Goal: Information Seeking & Learning: Learn about a topic

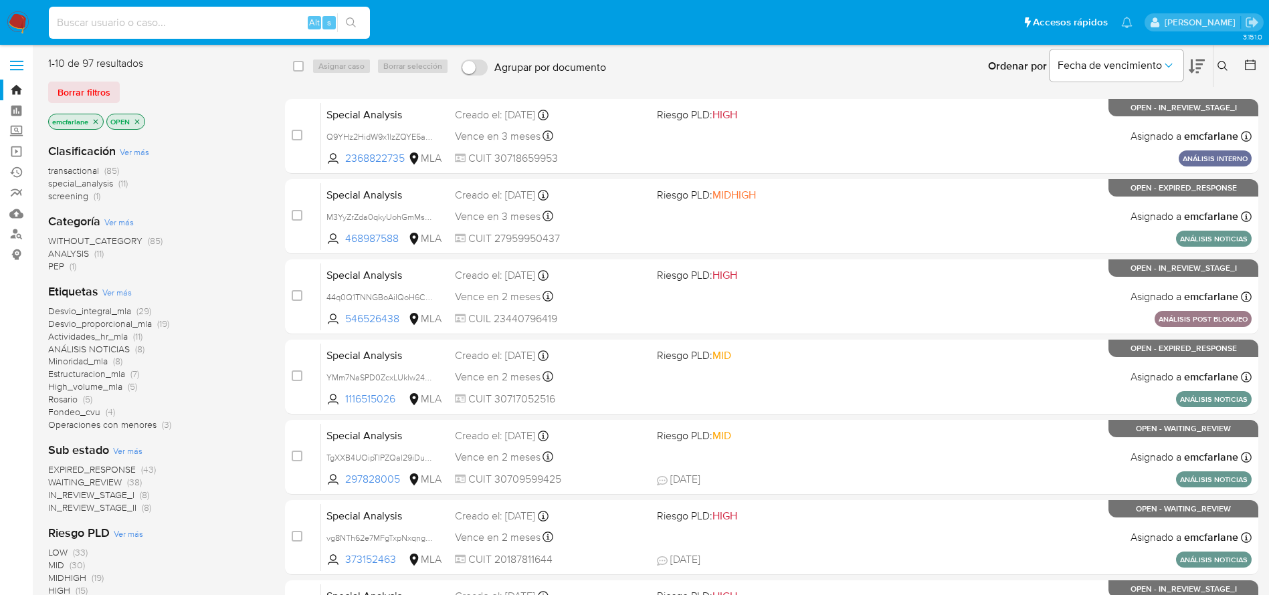
click at [109, 26] on input at bounding box center [209, 22] width 321 height 17
paste input "2213278916"
type input "2213278916"
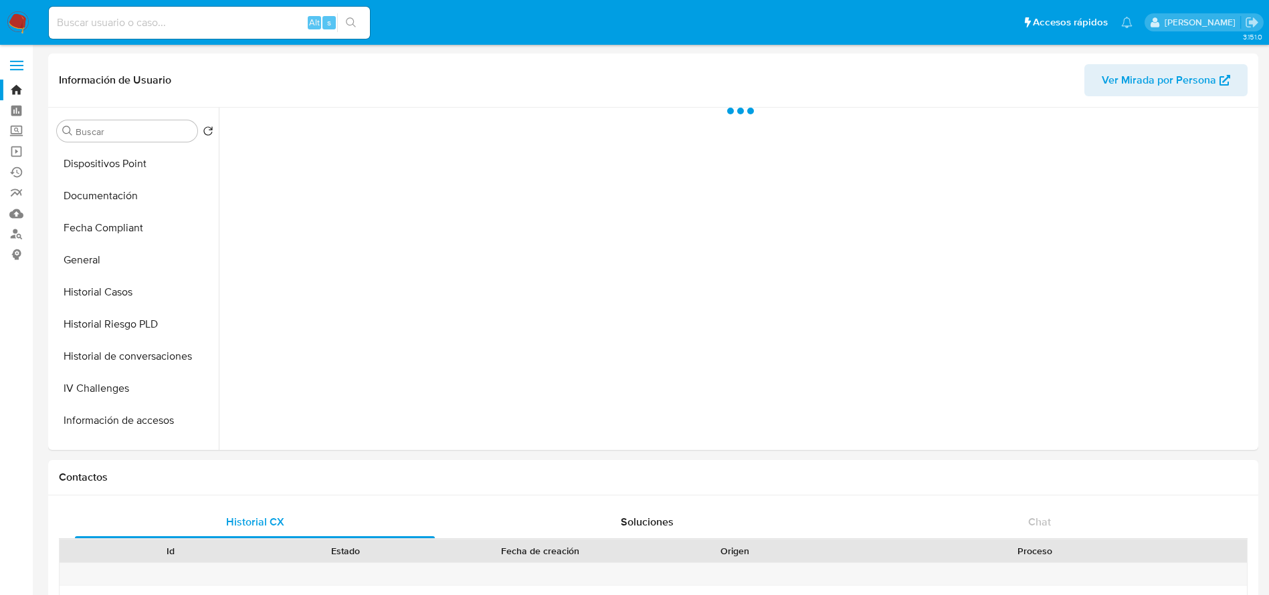
scroll to position [301, 0]
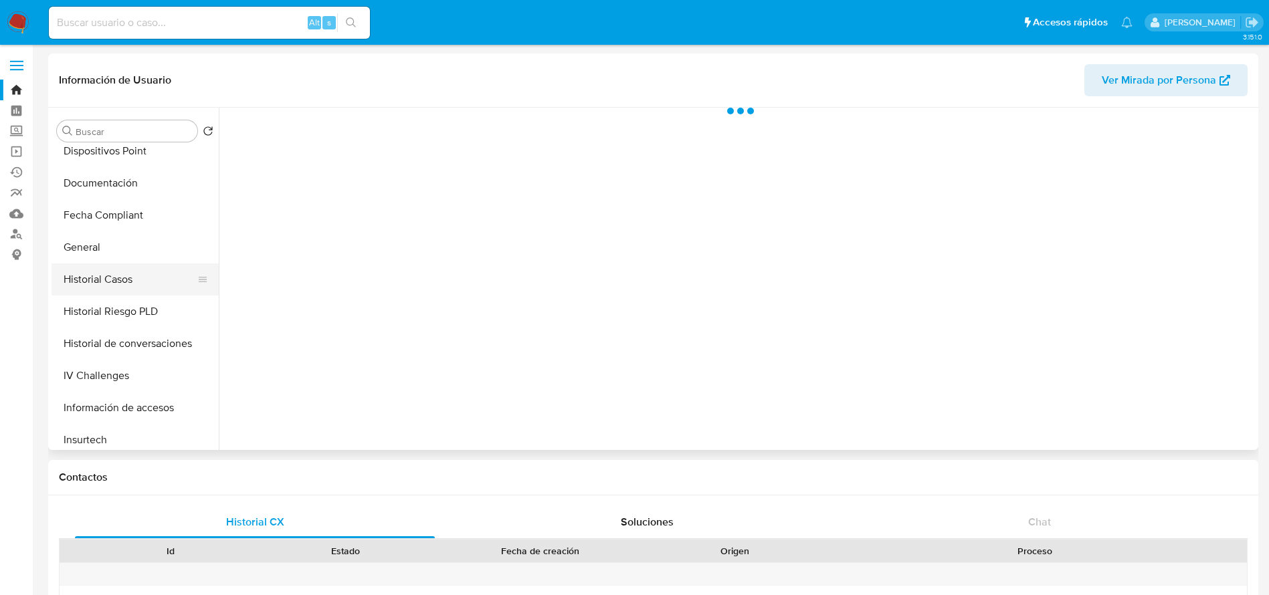
click at [137, 266] on button "Historial Casos" at bounding box center [130, 280] width 157 height 32
select select "10"
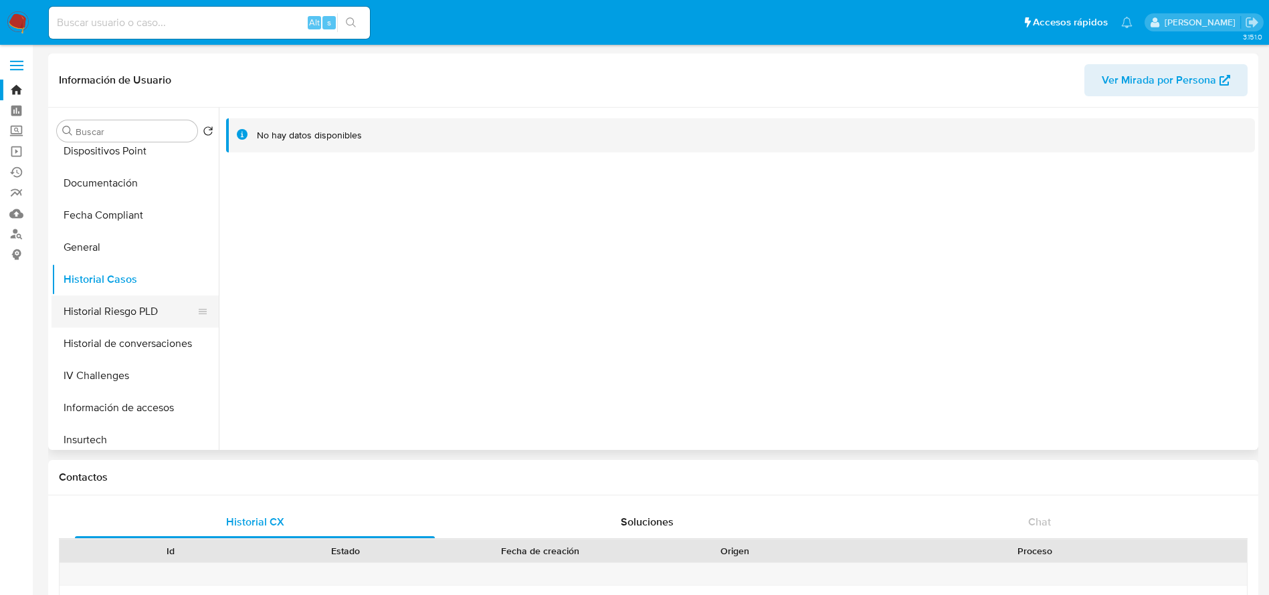
click at [132, 310] on button "Historial Riesgo PLD" at bounding box center [130, 312] width 157 height 32
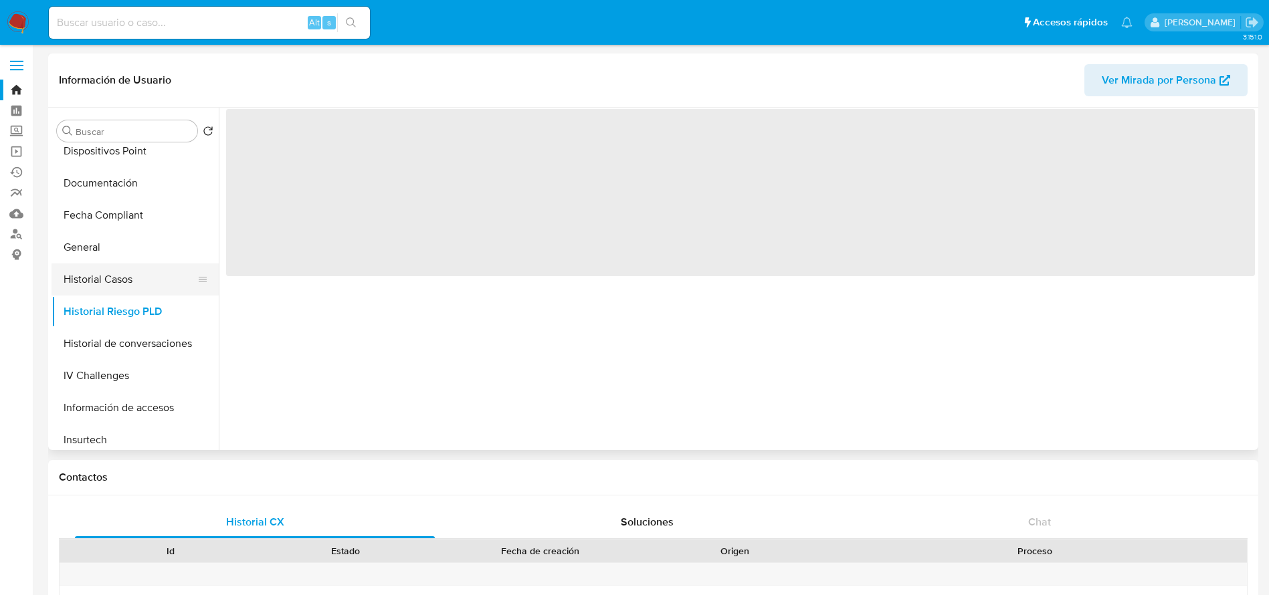
click at [120, 264] on button "Historial Casos" at bounding box center [130, 280] width 157 height 32
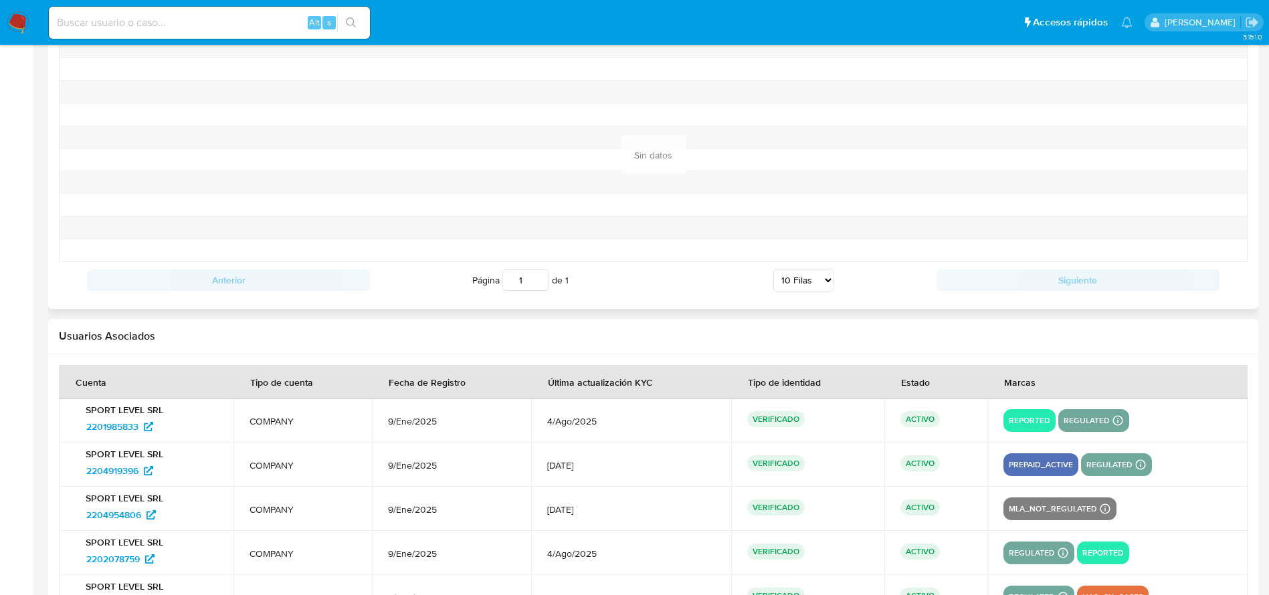
scroll to position [1505, 0]
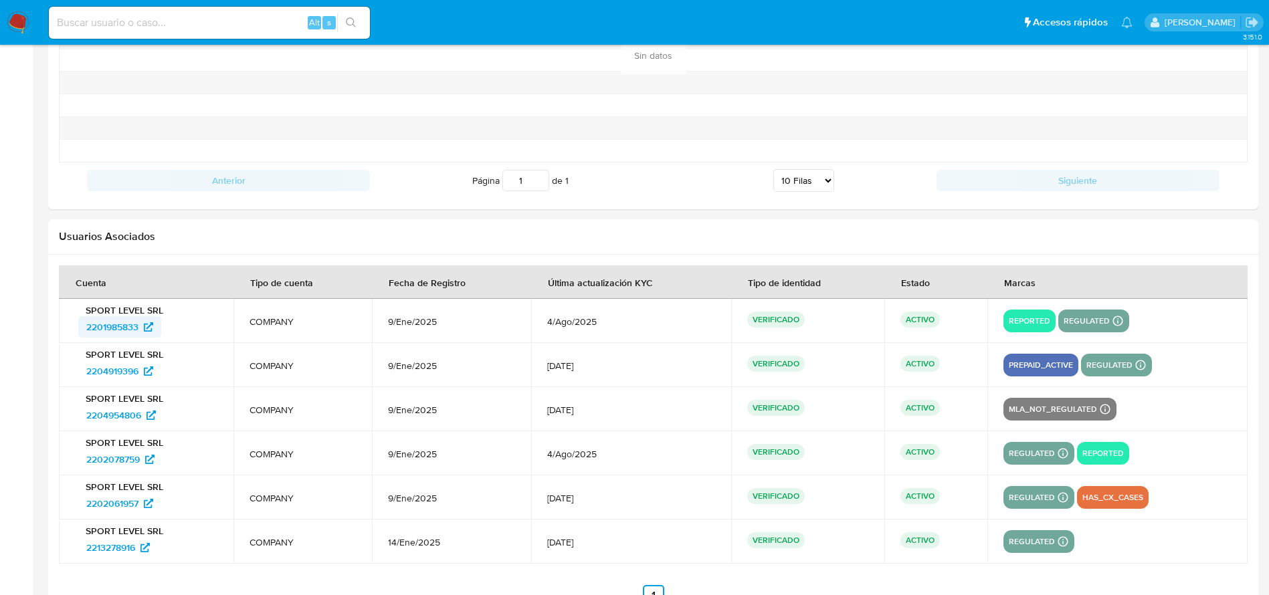
click at [115, 326] on span "2201985833" at bounding box center [112, 326] width 52 height 21
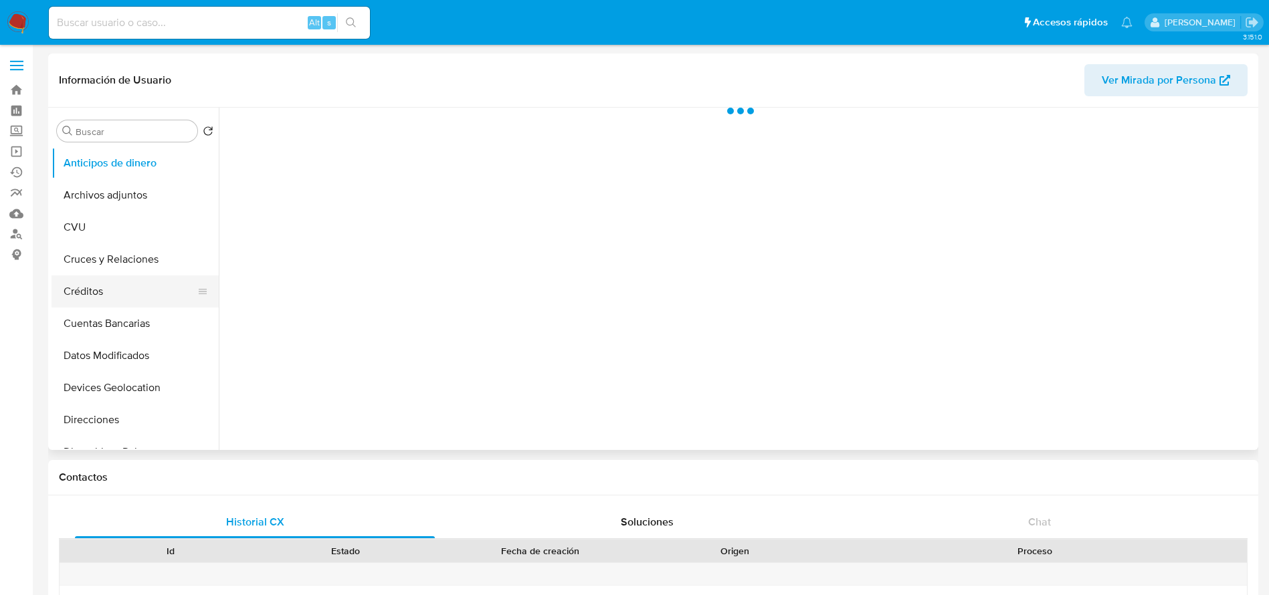
scroll to position [301, 0]
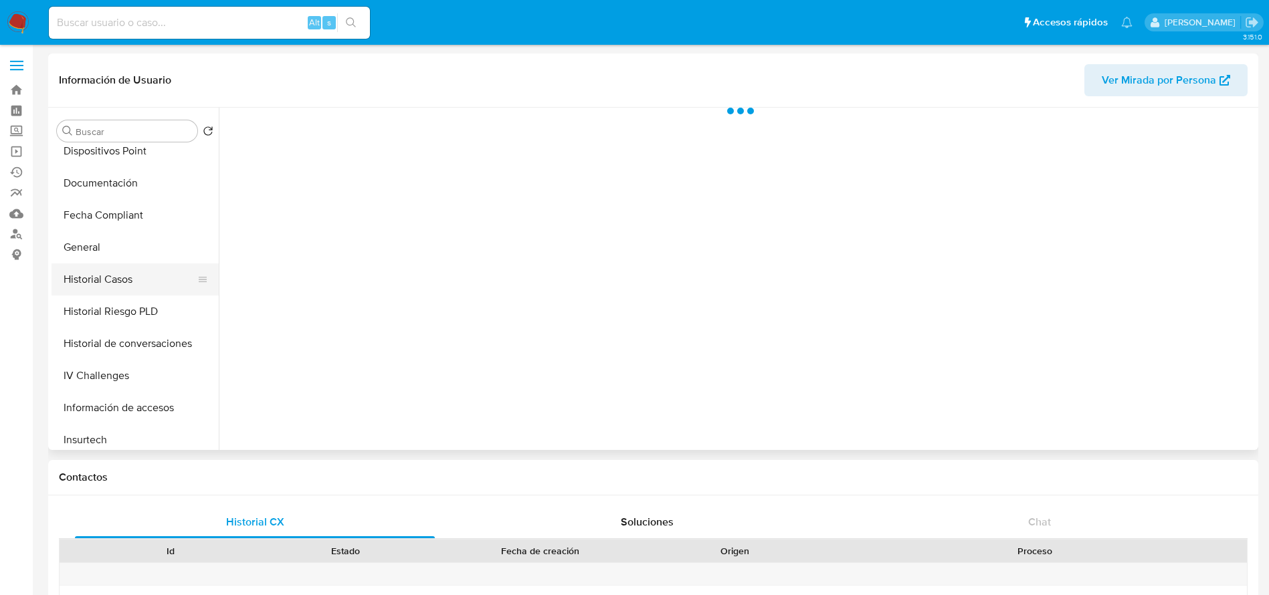
click at [114, 270] on button "Historial Casos" at bounding box center [130, 280] width 157 height 32
click at [110, 250] on button "General" at bounding box center [130, 247] width 157 height 32
select select "10"
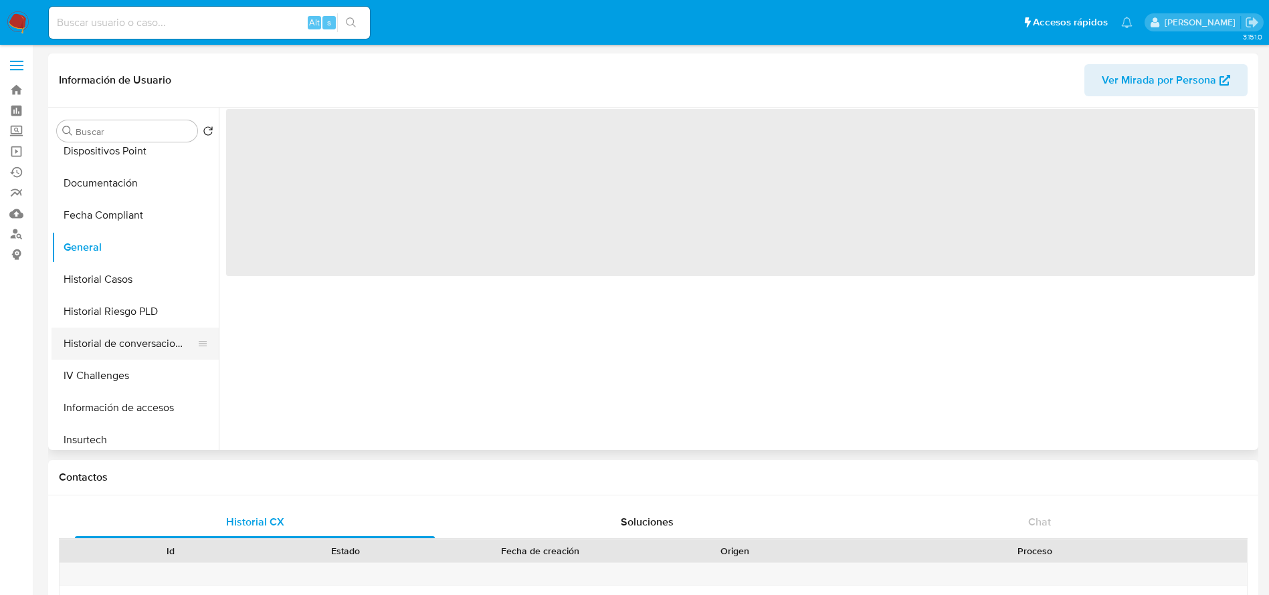
click at [138, 338] on button "Historial de conversaciones" at bounding box center [130, 344] width 157 height 32
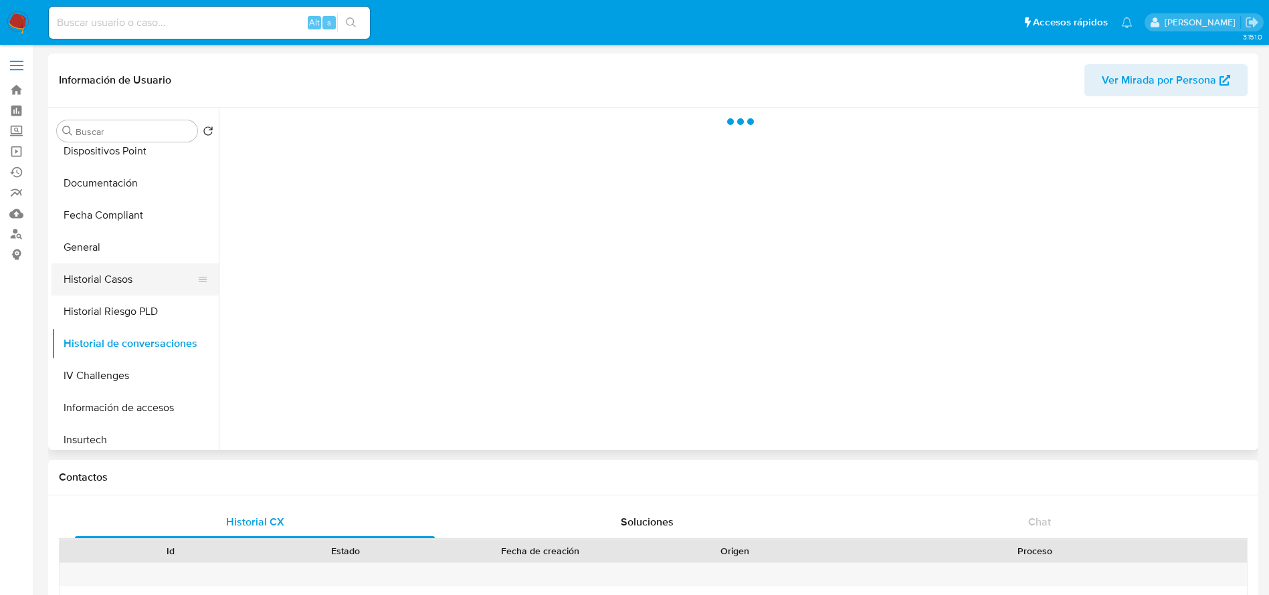
click at [115, 274] on button "Historial Casos" at bounding box center [130, 280] width 157 height 32
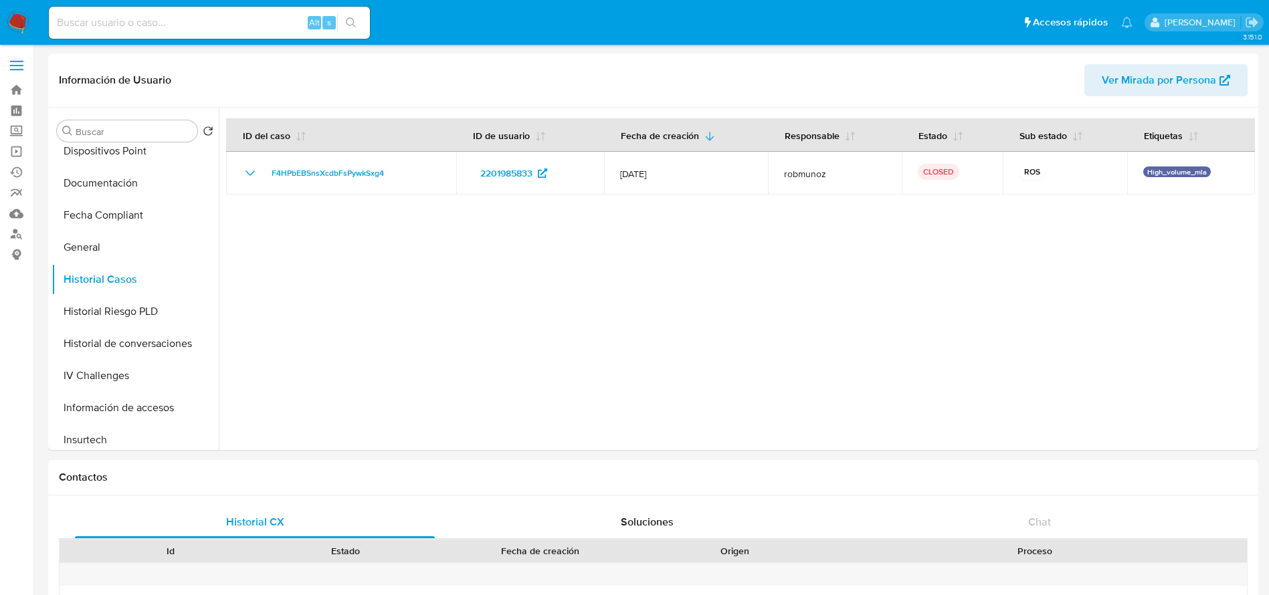
click at [136, 20] on input at bounding box center [209, 22] width 321 height 17
paste input "659987504"
type input "659987504"
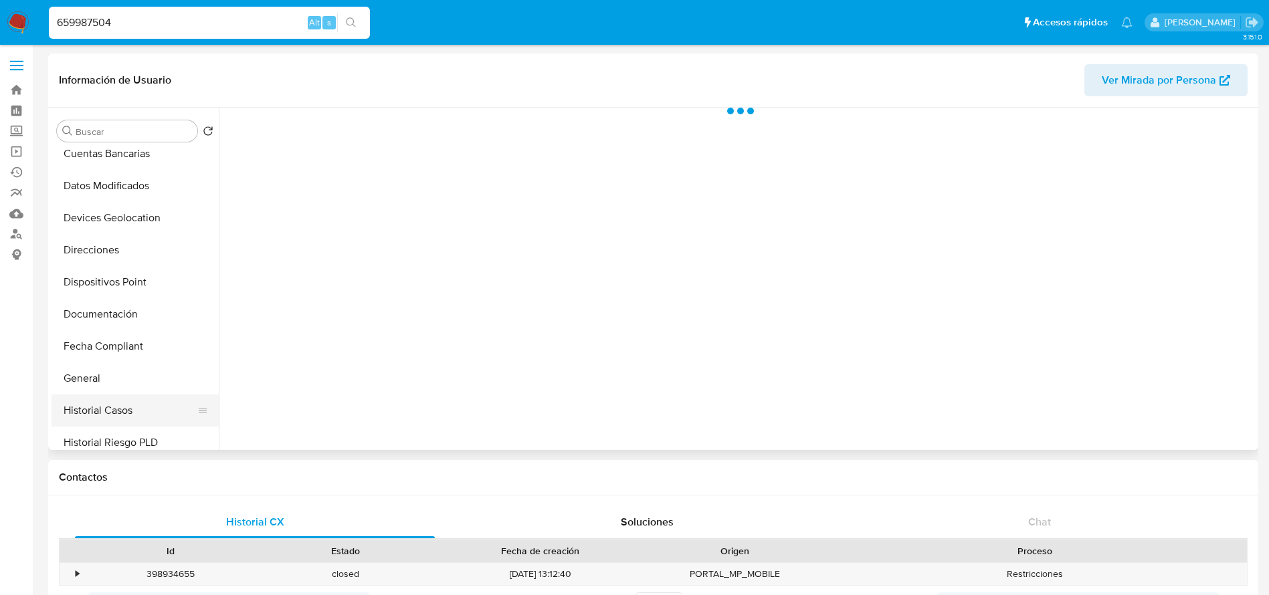
scroll to position [201, 0]
click at [113, 385] on button "Historial Casos" at bounding box center [130, 380] width 157 height 32
select select "10"
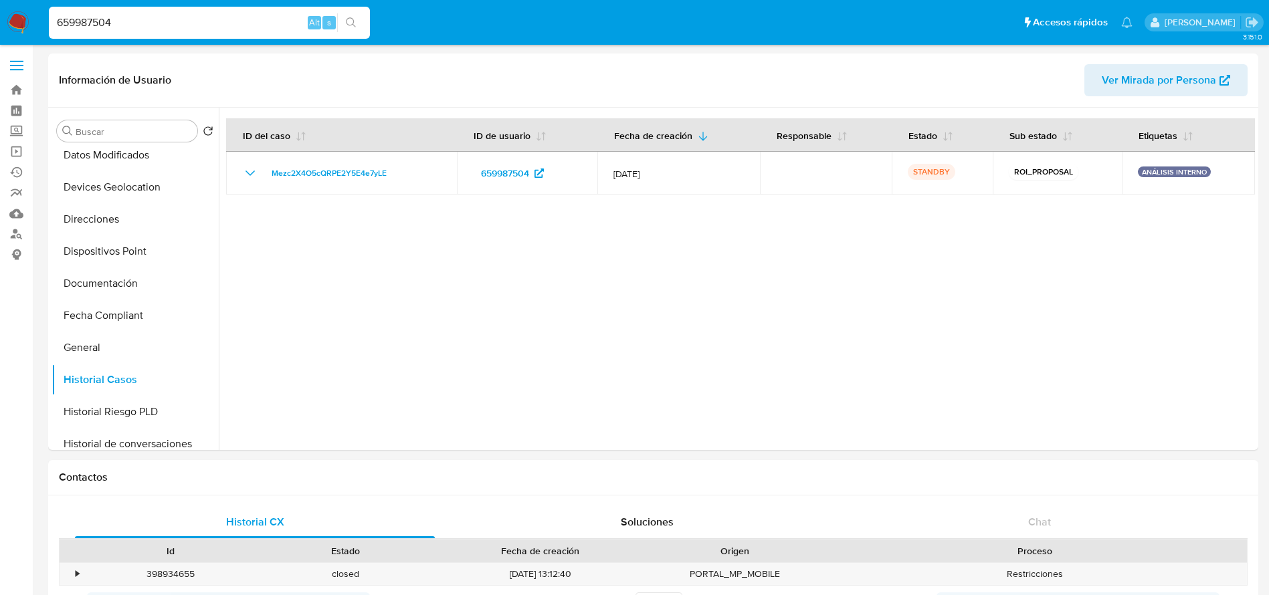
click at [176, 31] on div "659987504 Alt s" at bounding box center [209, 23] width 321 height 32
drag, startPoint x: 67, startPoint y: 21, endPoint x: 0, endPoint y: 49, distance: 72.3
paste input "LA8y5Qvk0YJg8WFCjBIM00tT"
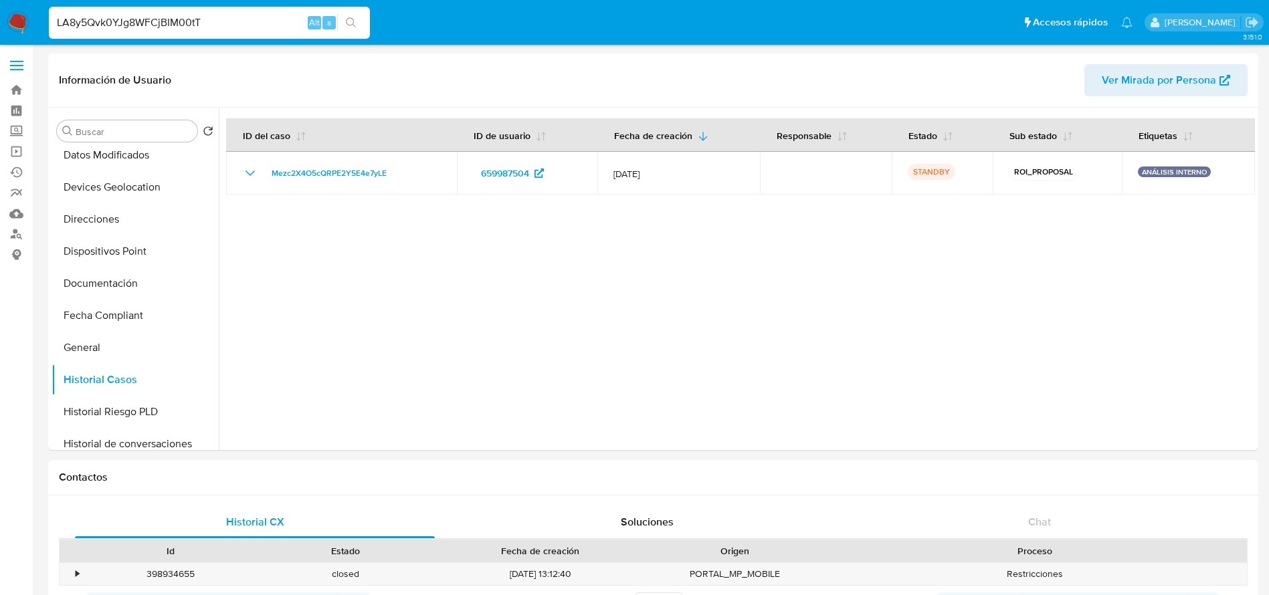
type input "LA8y5Qvk0YJg8WFCjBIM00tT"
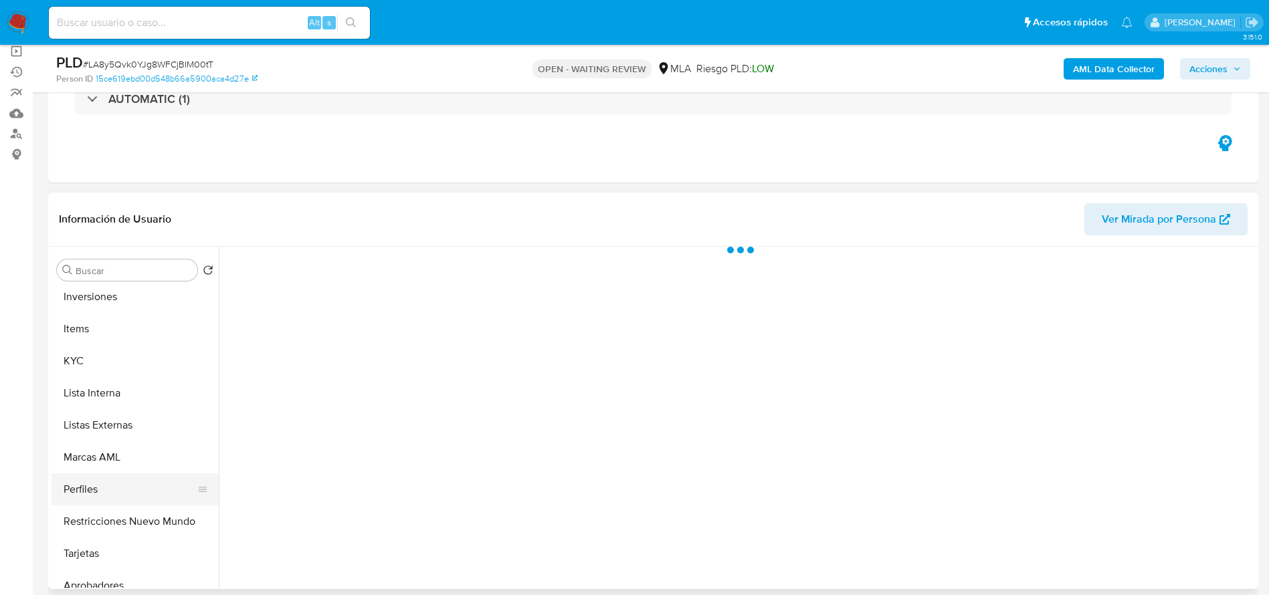
scroll to position [629, 0]
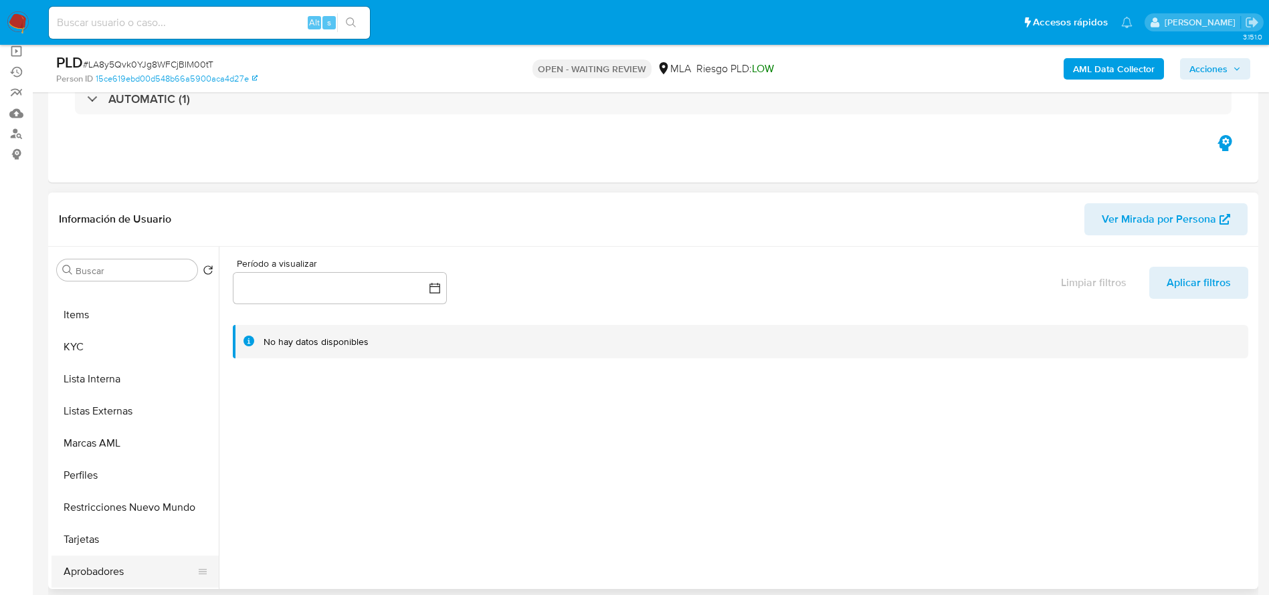
click at [118, 565] on button "Aprobadores" at bounding box center [130, 572] width 157 height 32
select select "10"
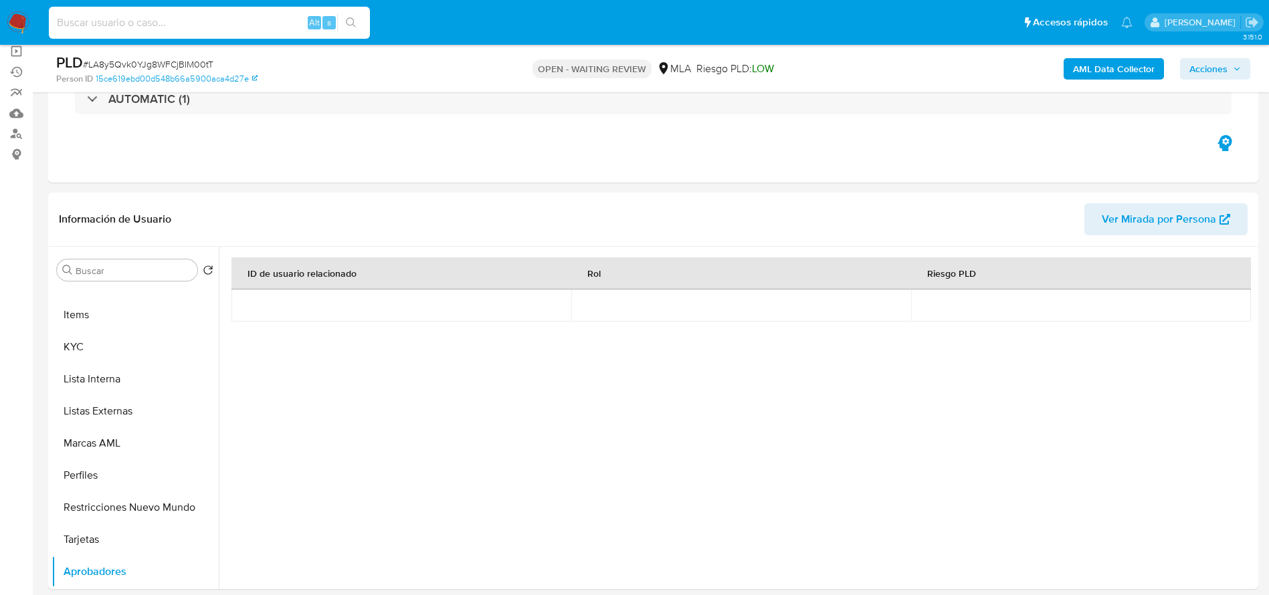
click at [203, 23] on input at bounding box center [209, 22] width 321 height 17
paste input "Dr9lxrPaK3n6SrdE4MdKBex7"
type input "Dr9lxrPaK3n6SrdE4MdKBex7"
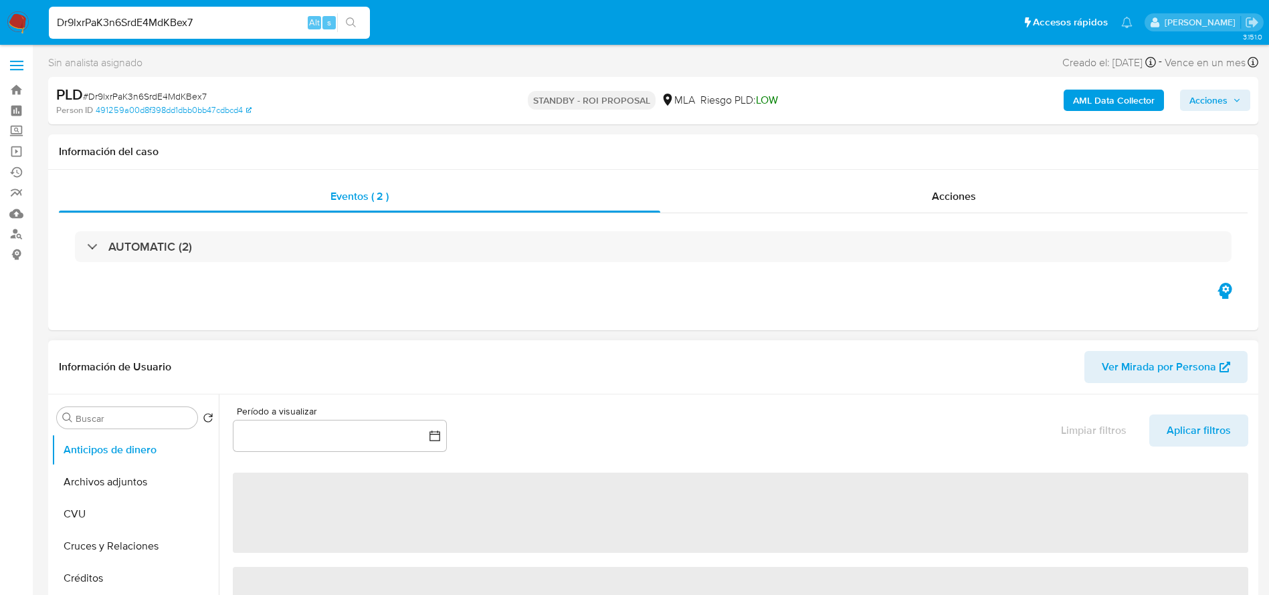
select select "10"
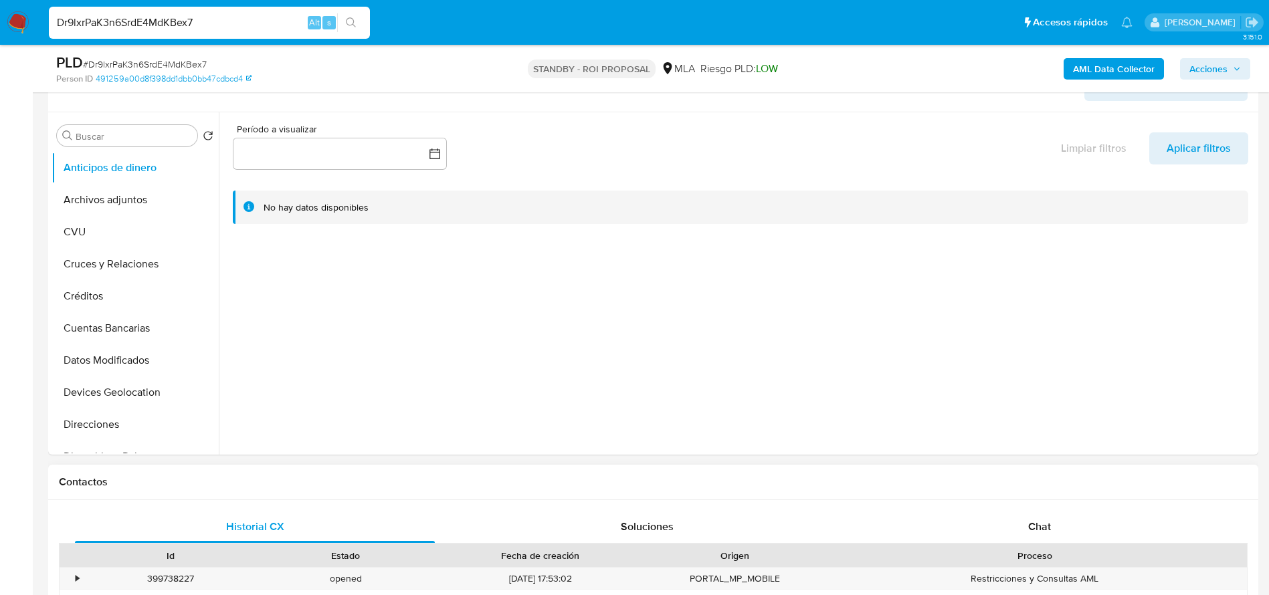
scroll to position [301, 0]
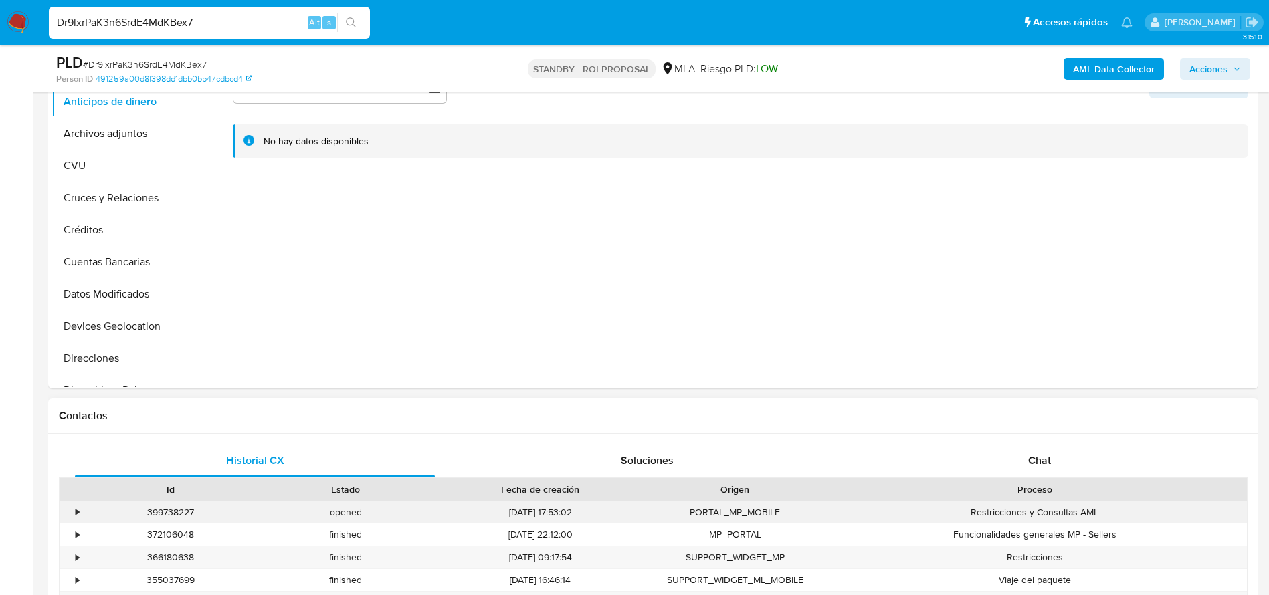
click at [163, 510] on div "399738227" at bounding box center [170, 513] width 175 height 22
copy div "399738227"
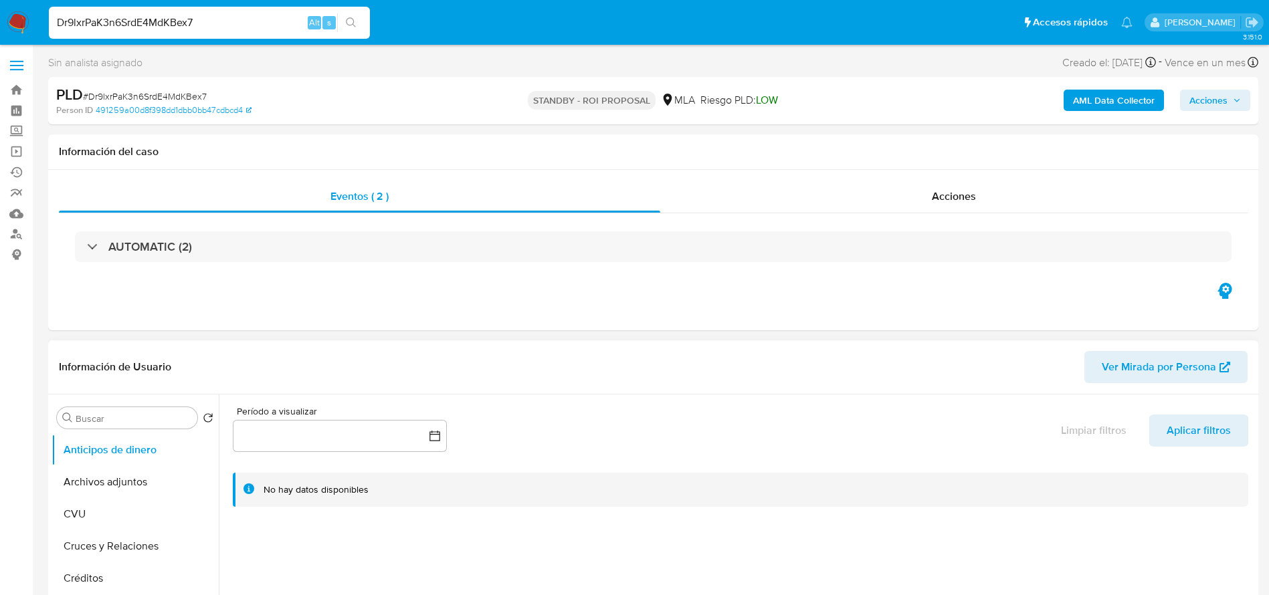
click at [109, 480] on button "Archivos adjuntos" at bounding box center [135, 482] width 167 height 32
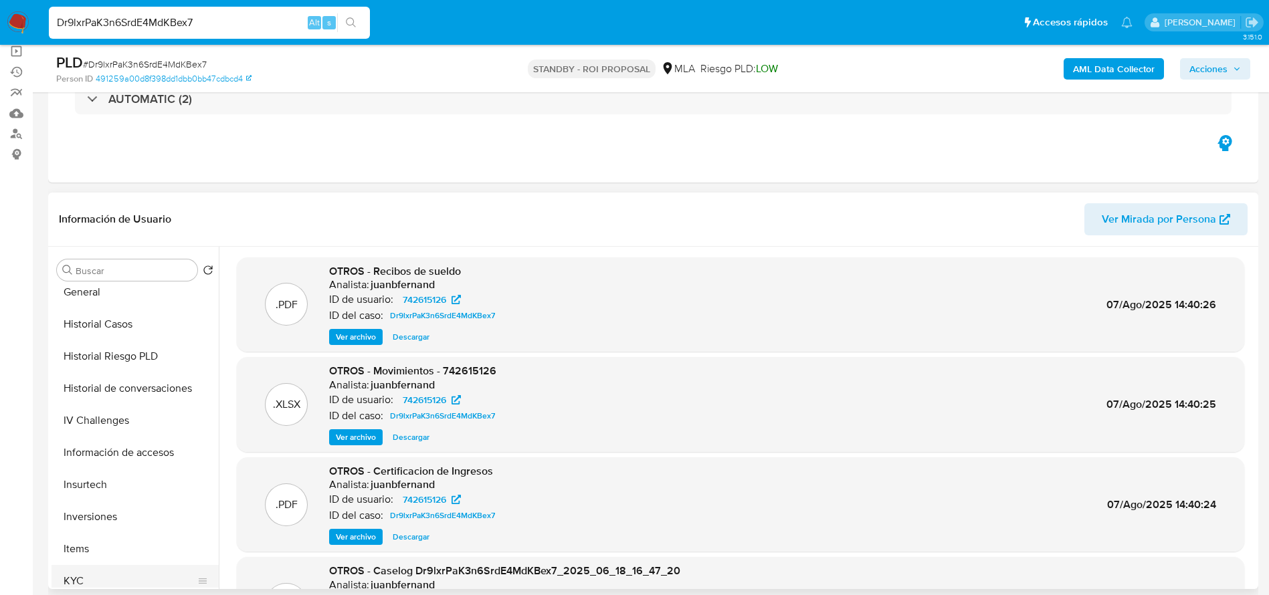
scroll to position [502, 0]
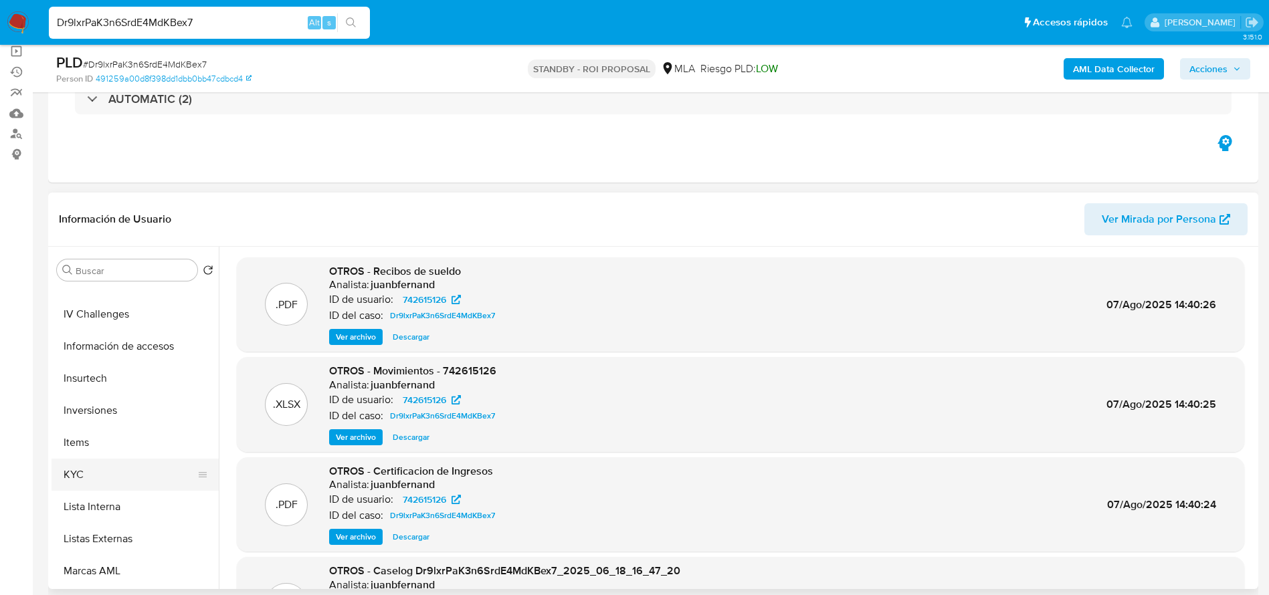
click at [88, 464] on button "KYC" at bounding box center [130, 475] width 157 height 32
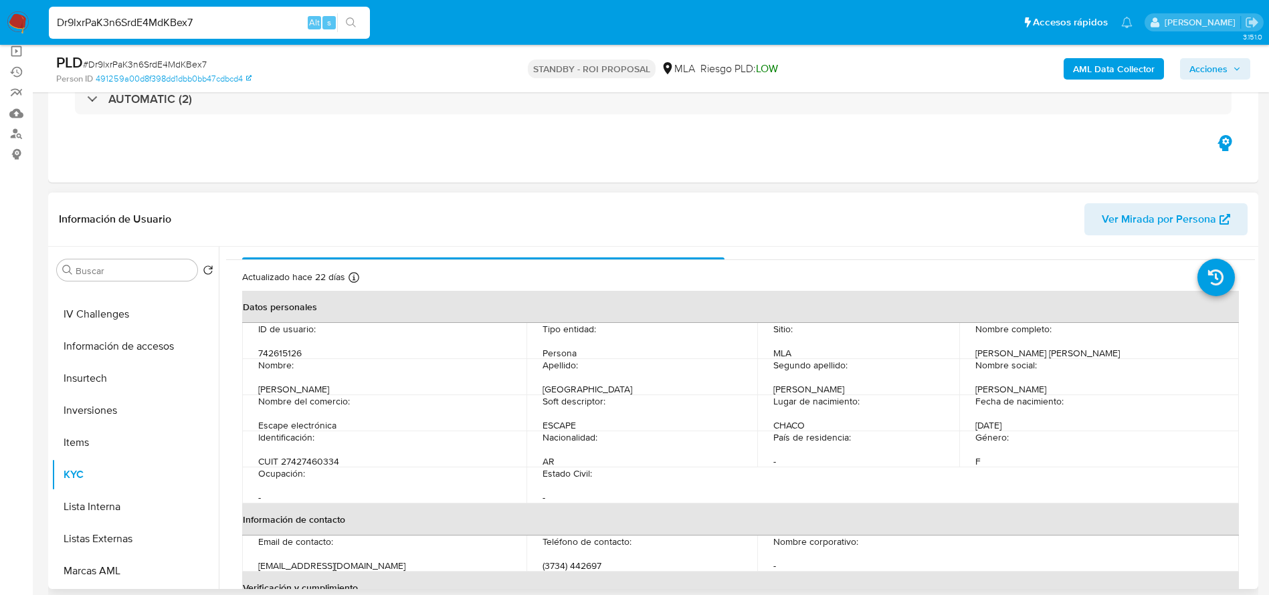
scroll to position [0, 0]
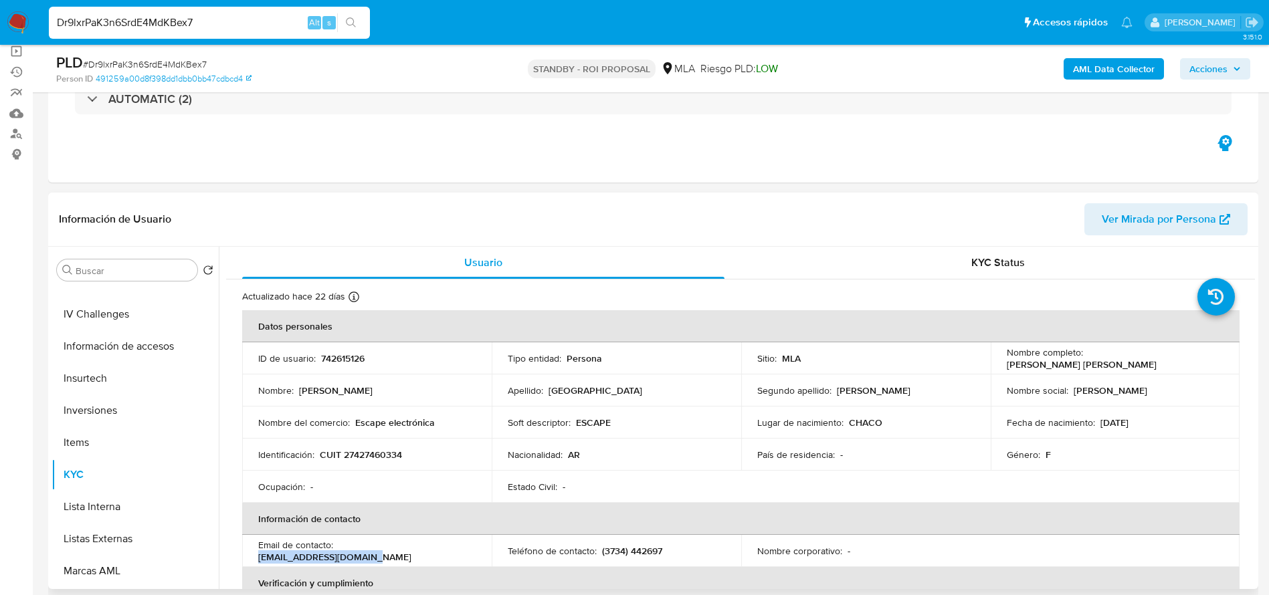
drag, startPoint x: 339, startPoint y: 551, endPoint x: 454, endPoint y: 544, distance: 115.3
click at [454, 544] on td "Email de contacto : [EMAIL_ADDRESS][DOMAIN_NAME]" at bounding box center [367, 551] width 250 height 32
copy p "[EMAIL_ADDRESS][DOMAIN_NAME]"
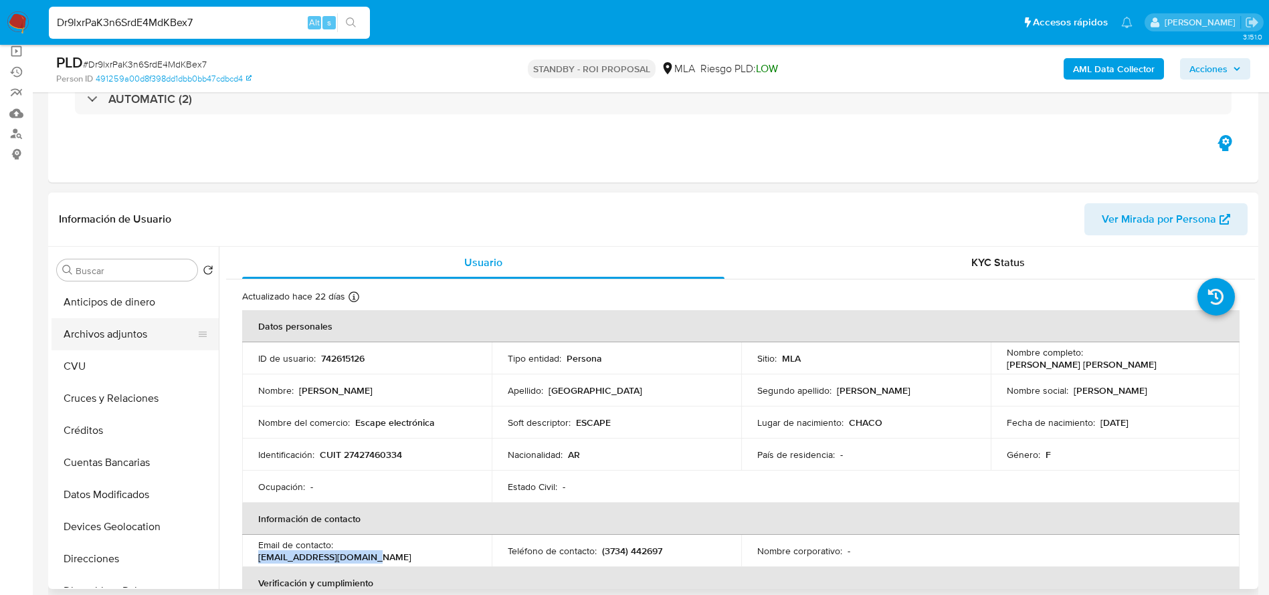
click at [124, 336] on button "Archivos adjuntos" at bounding box center [130, 334] width 157 height 32
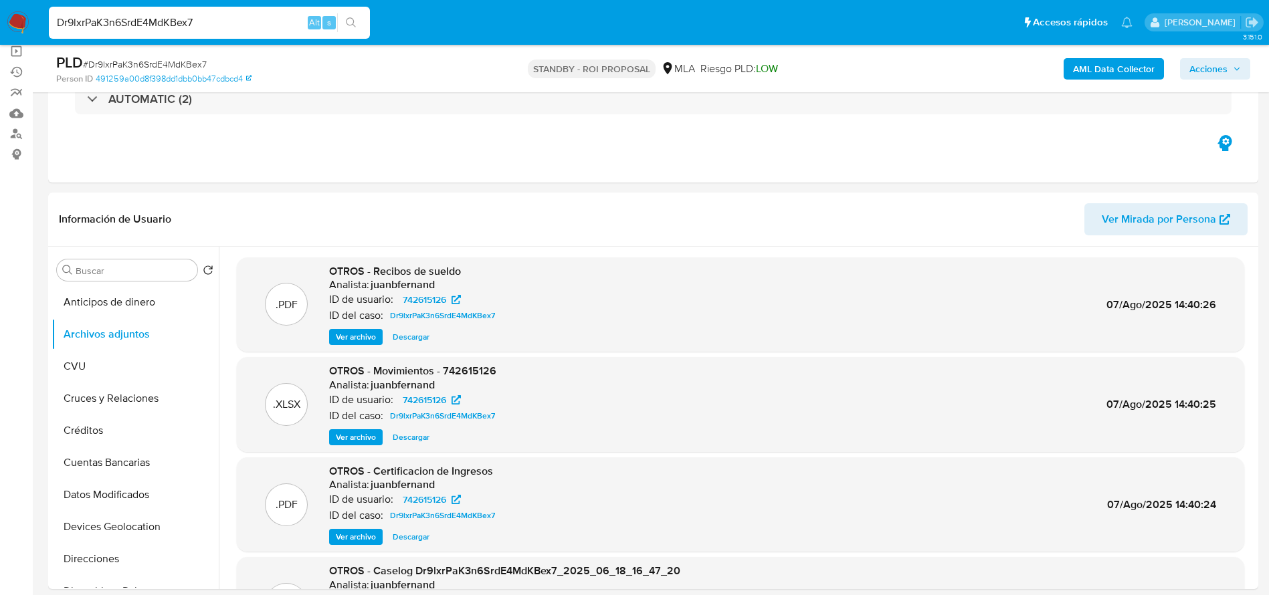
click at [146, 66] on span "# Dr9lxrPaK3n6SrdE4MdKBex7" at bounding box center [145, 64] width 124 height 13
copy span "Dr9lxrPaK3n6SrdE4MdKBex7"
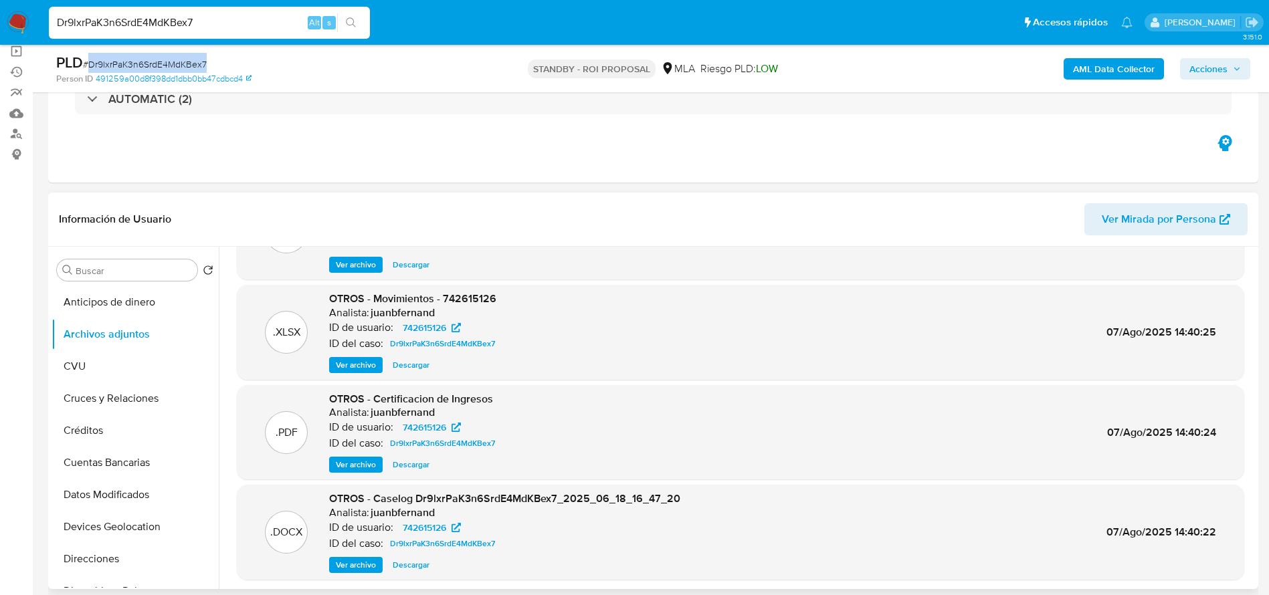
scroll to position [100, 0]
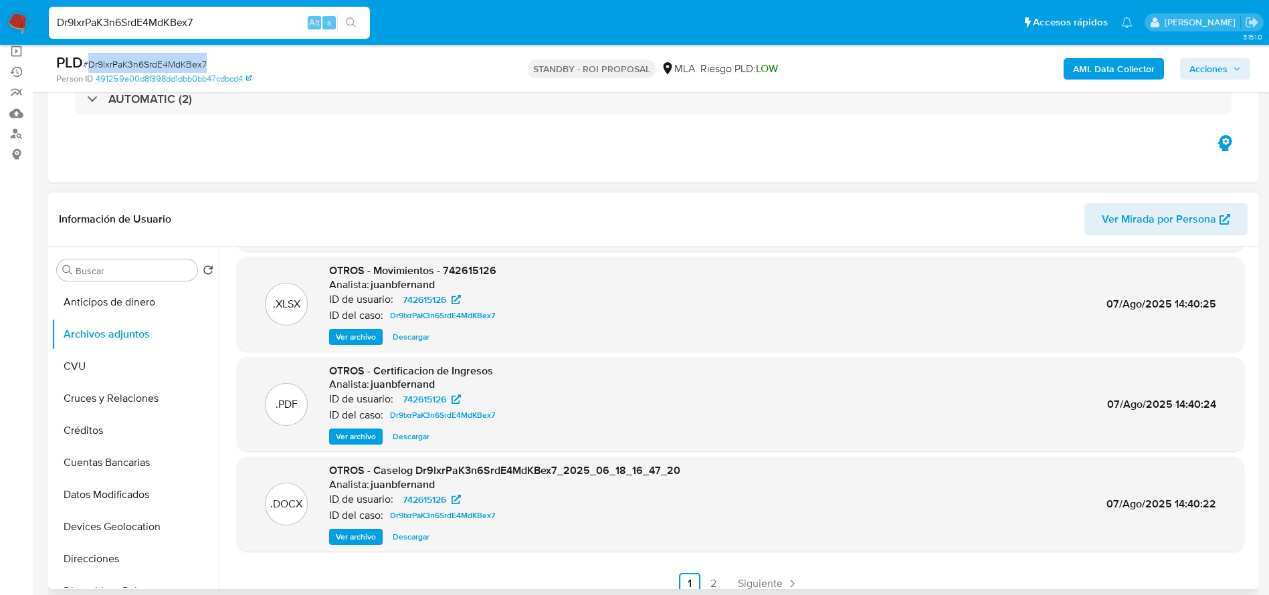
click at [410, 332] on span "Descargar" at bounding box center [411, 336] width 37 height 13
copy span "Dr9lxrPaK3n6SrdE4MdKBex7"
click at [213, 24] on input "Dr9lxrPaK3n6SrdE4MdKBex7" at bounding box center [209, 22] width 321 height 17
click at [213, 23] on input "Dr9lxrPaK3n6SrdE4MdKBex7" at bounding box center [209, 22] width 321 height 17
paste input "311906453"
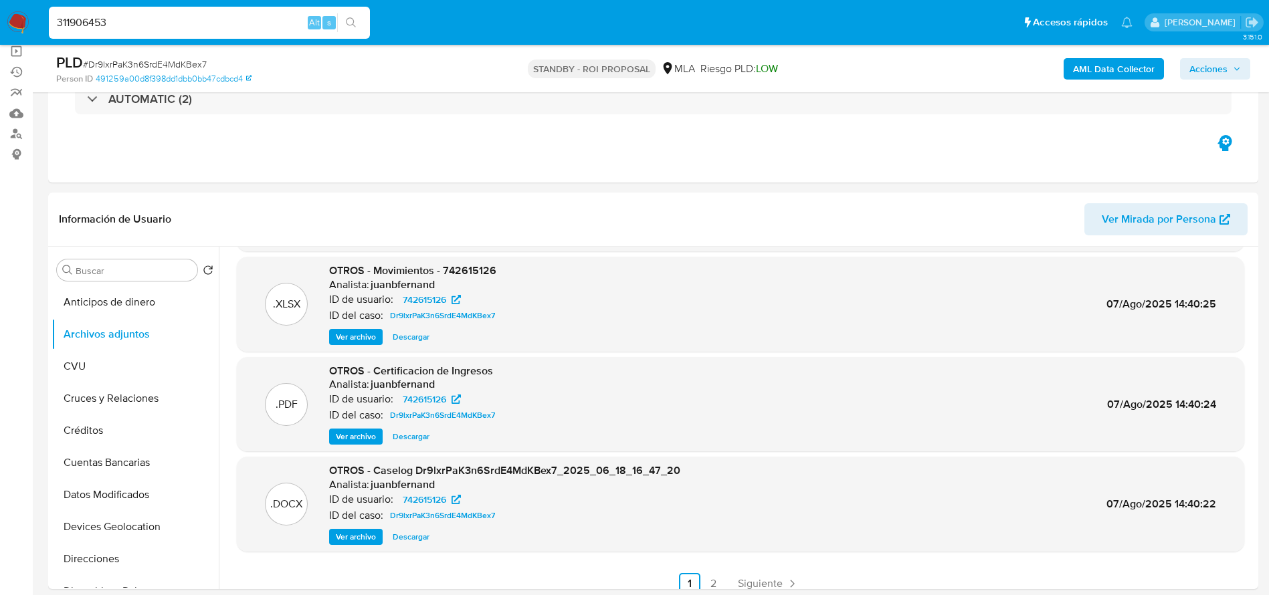
type input "311906453"
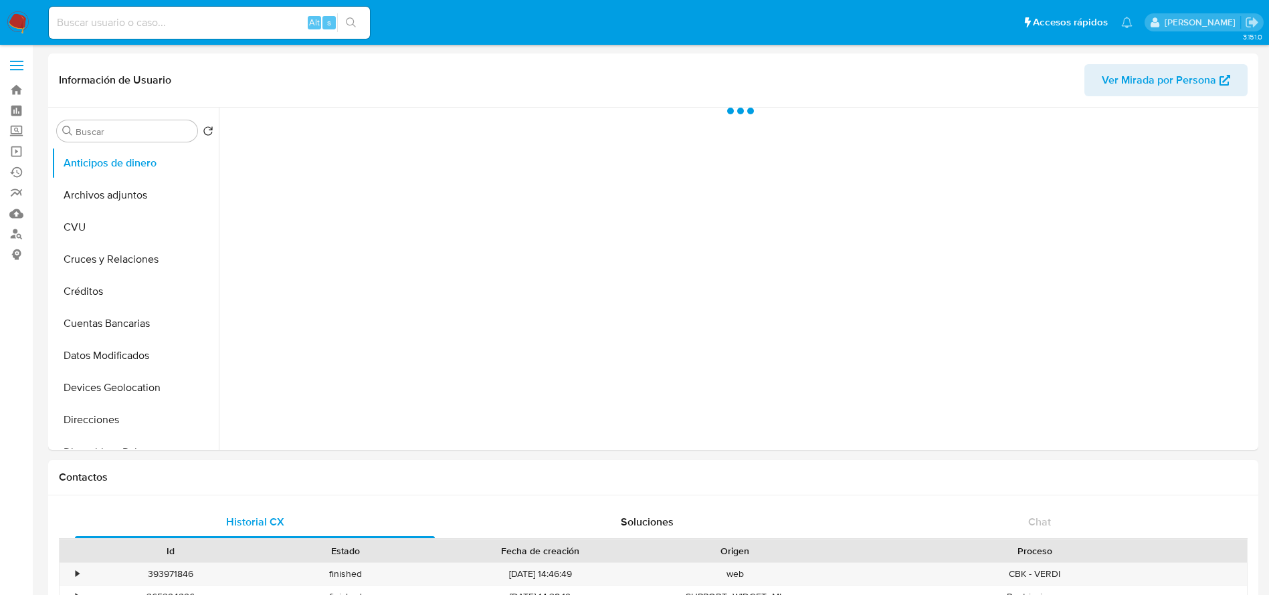
select select "10"
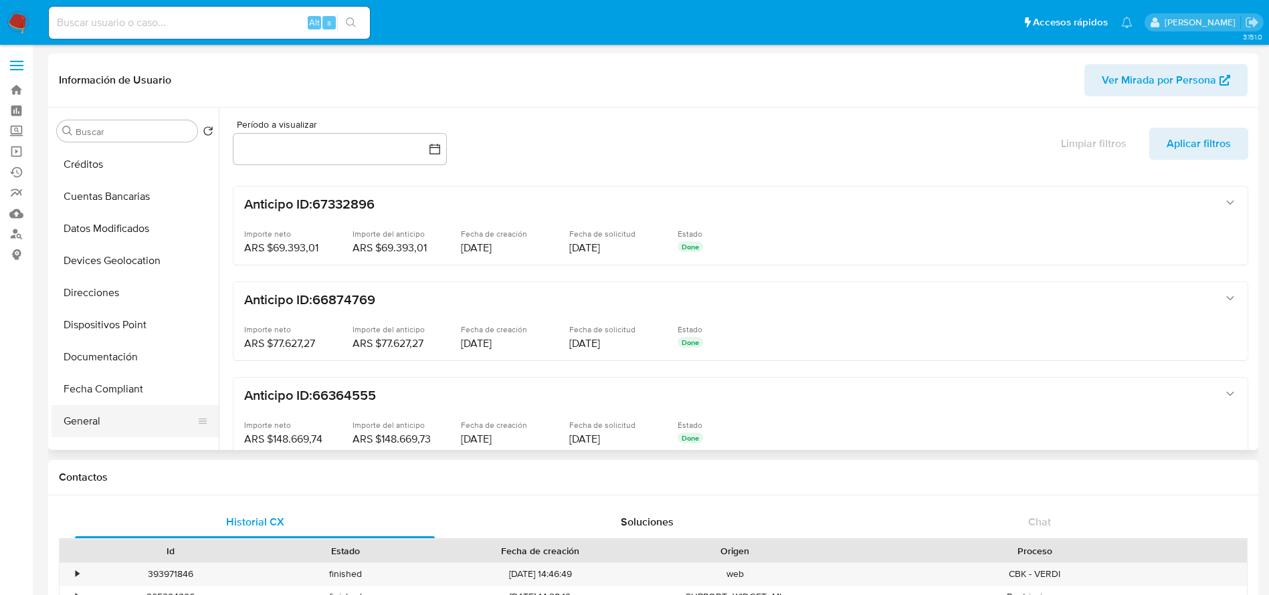
scroll to position [201, 0]
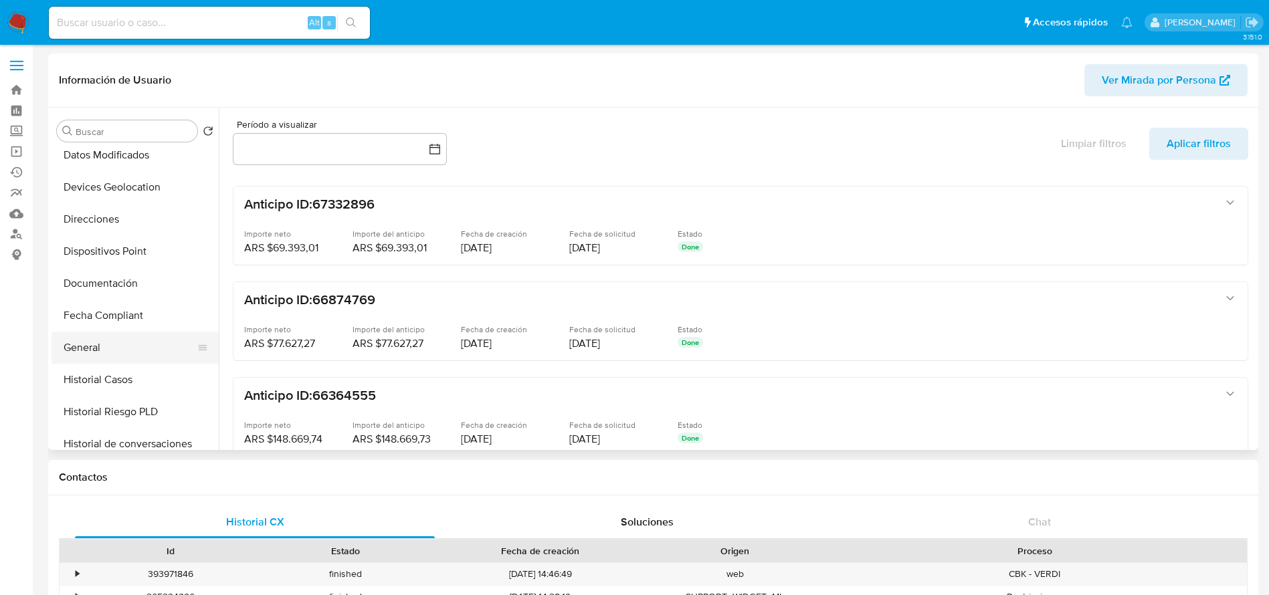
click at [102, 348] on button "General" at bounding box center [130, 348] width 157 height 32
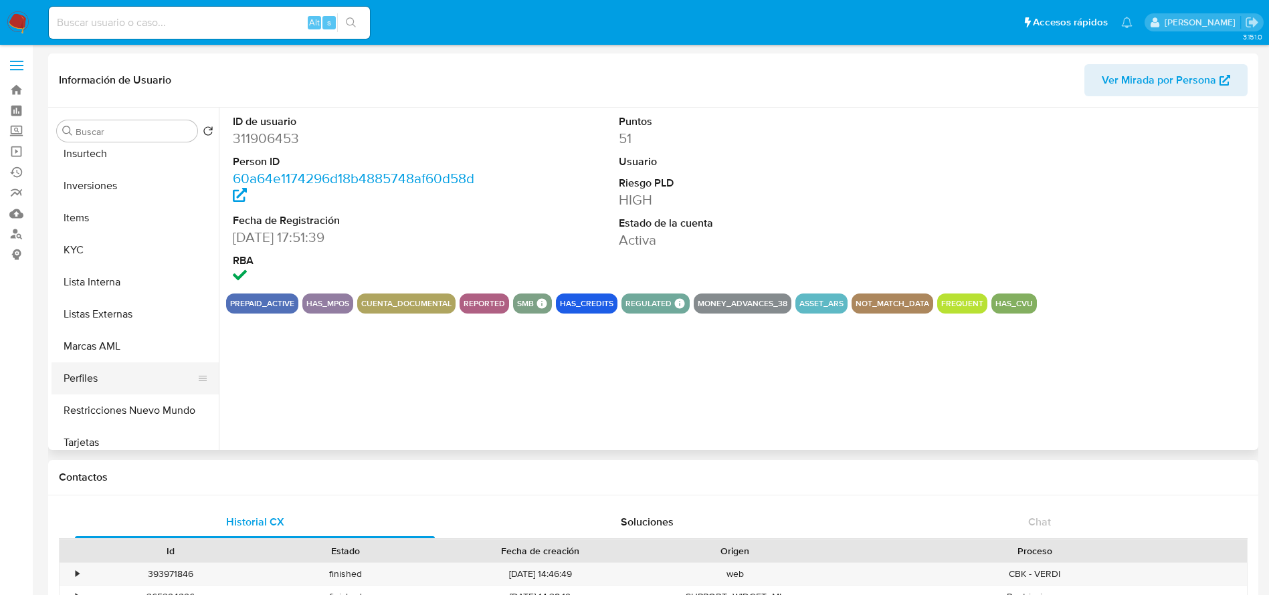
scroll to position [597, 0]
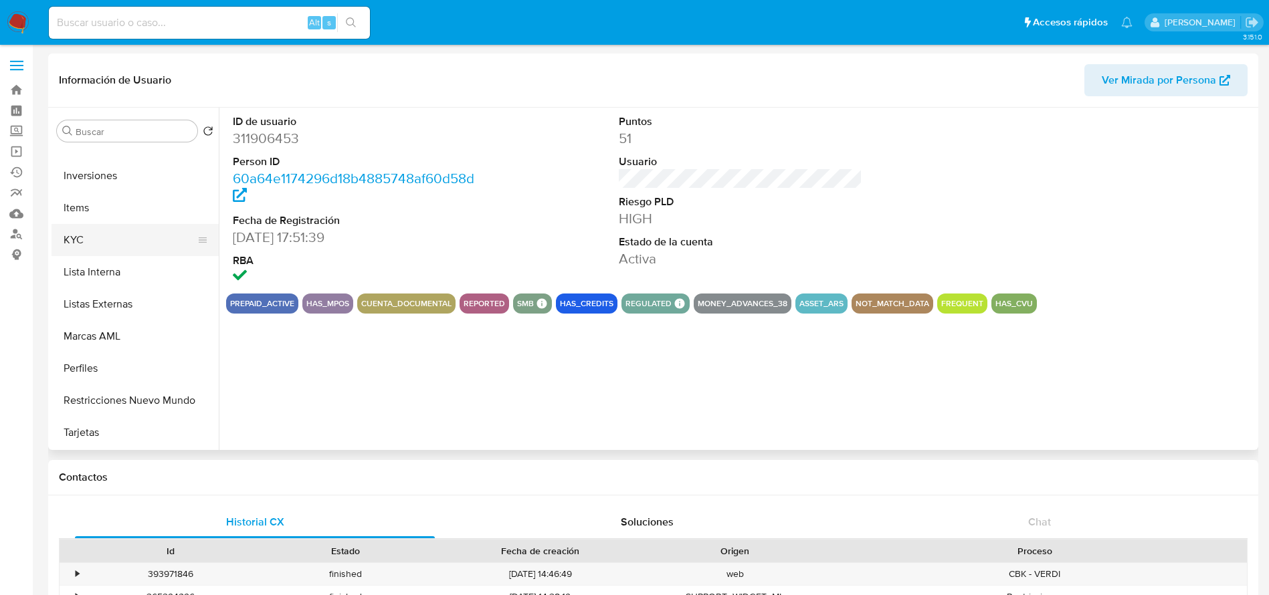
click at [78, 234] on button "KYC" at bounding box center [130, 240] width 157 height 32
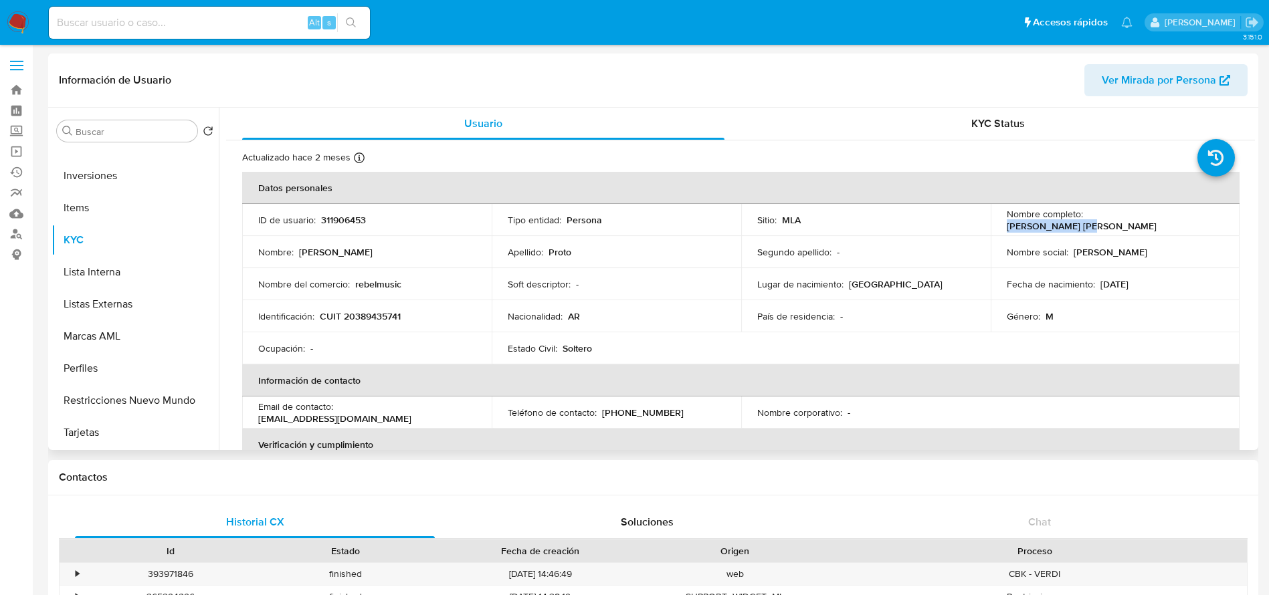
drag, startPoint x: 1110, startPoint y: 223, endPoint x: 1208, endPoint y: 224, distance: 98.3
click at [1208, 224] on div "Nombre completo : [PERSON_NAME] [PERSON_NAME]" at bounding box center [1115, 220] width 217 height 24
copy p "[PERSON_NAME] [PERSON_NAME]"
click at [341, 231] on td "ID de usuario : 311906453" at bounding box center [367, 220] width 250 height 32
click at [340, 228] on td "ID de usuario : 311906453" at bounding box center [367, 220] width 250 height 32
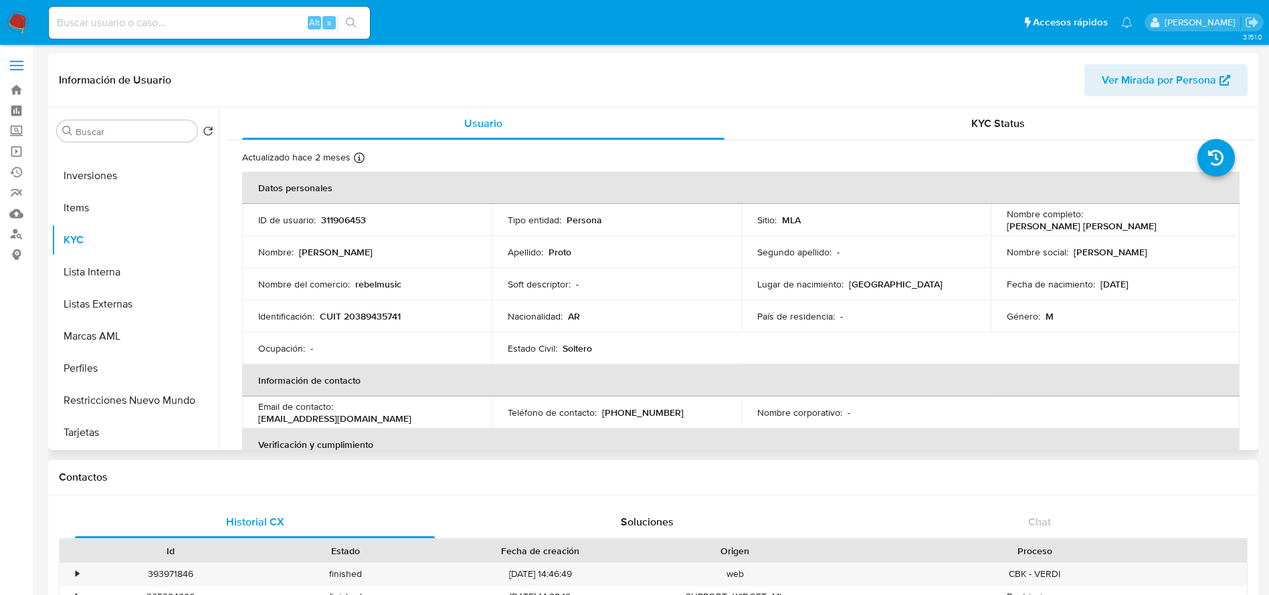
click at [340, 227] on td "ID de usuario : 311906453" at bounding box center [367, 220] width 250 height 32
click at [338, 221] on p "311906453" at bounding box center [343, 220] width 45 height 12
copy p "311906453"
click at [167, 23] on input at bounding box center [209, 22] width 321 height 17
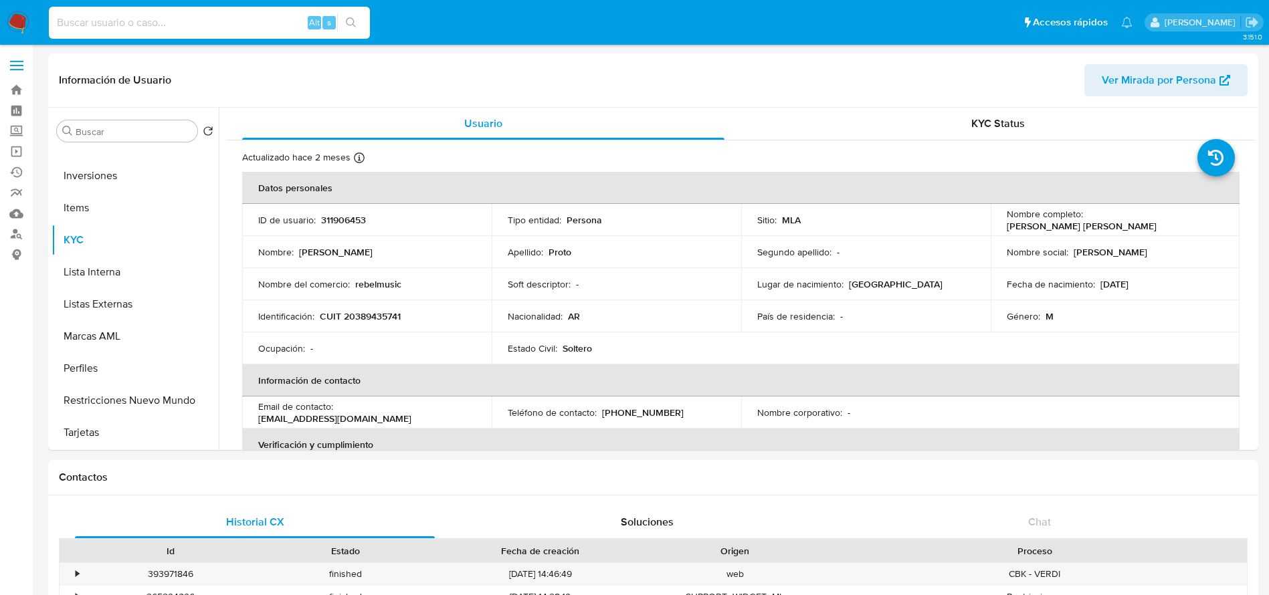
paste input "1196992050"
type input "1196992050"
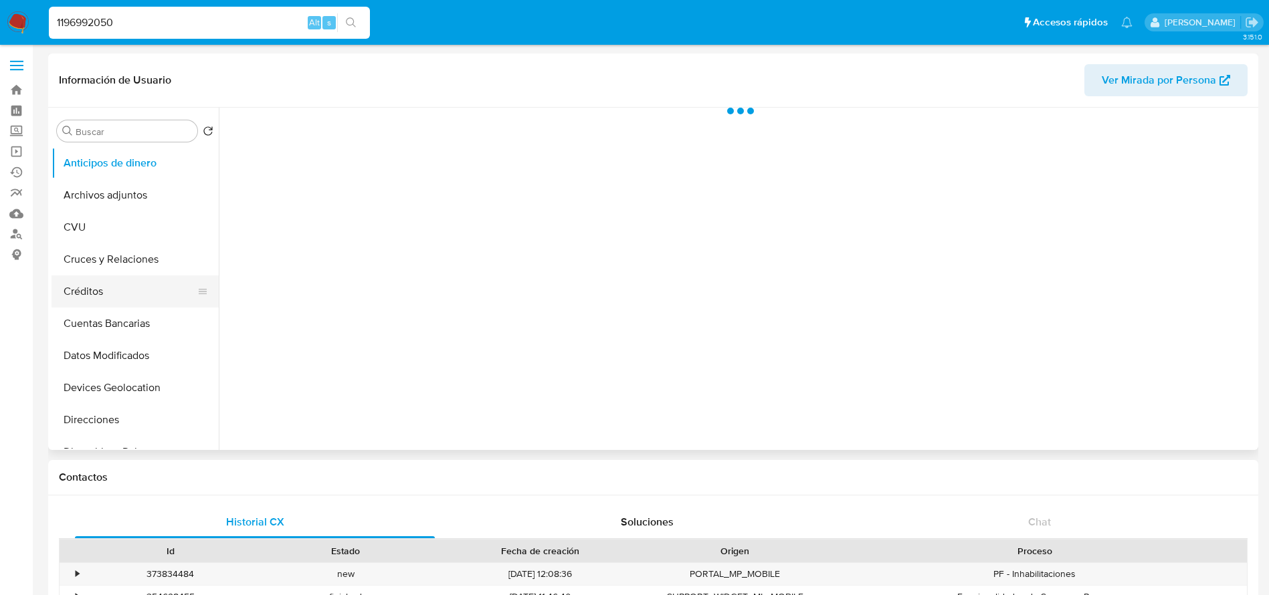
scroll to position [301, 0]
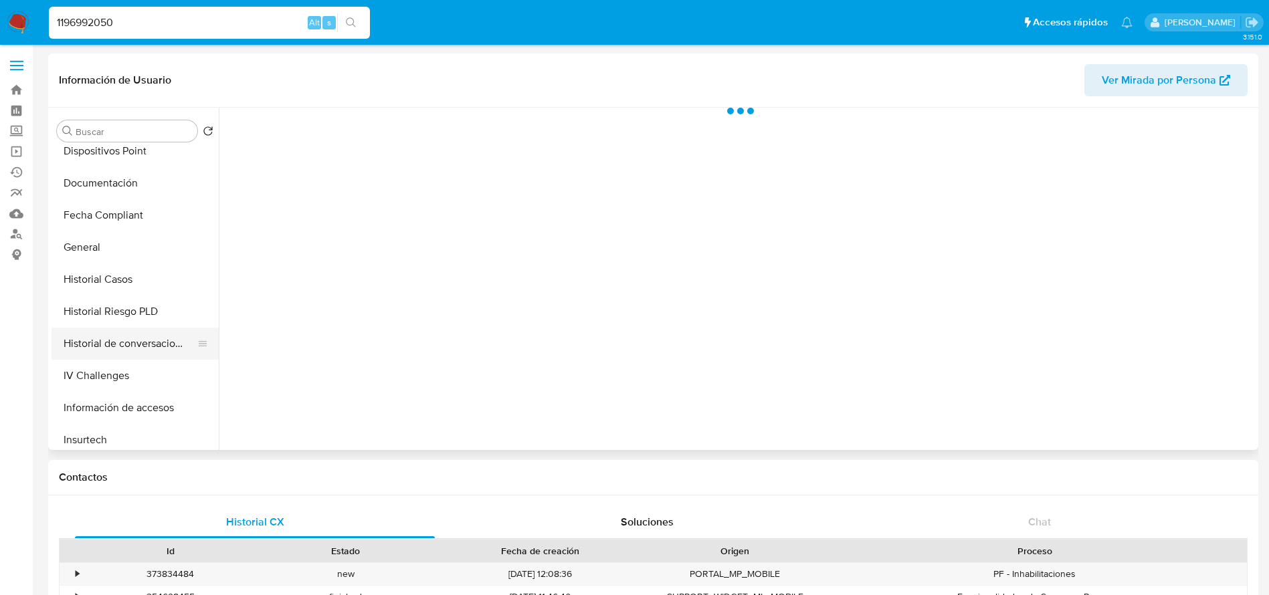
select select "10"
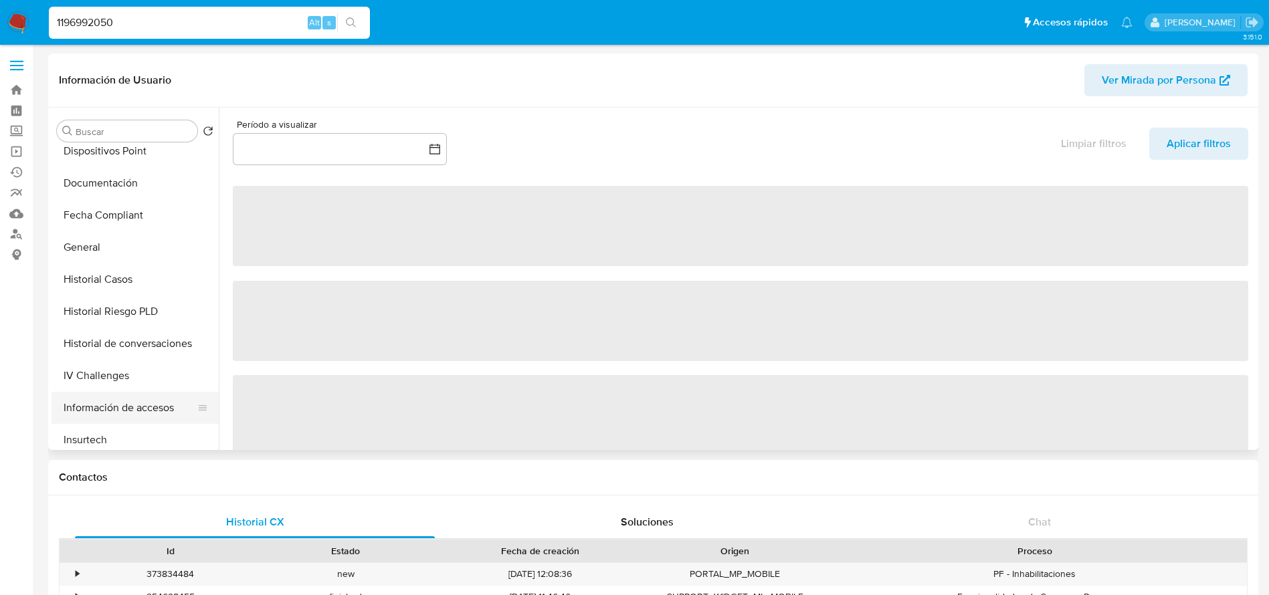
scroll to position [502, 0]
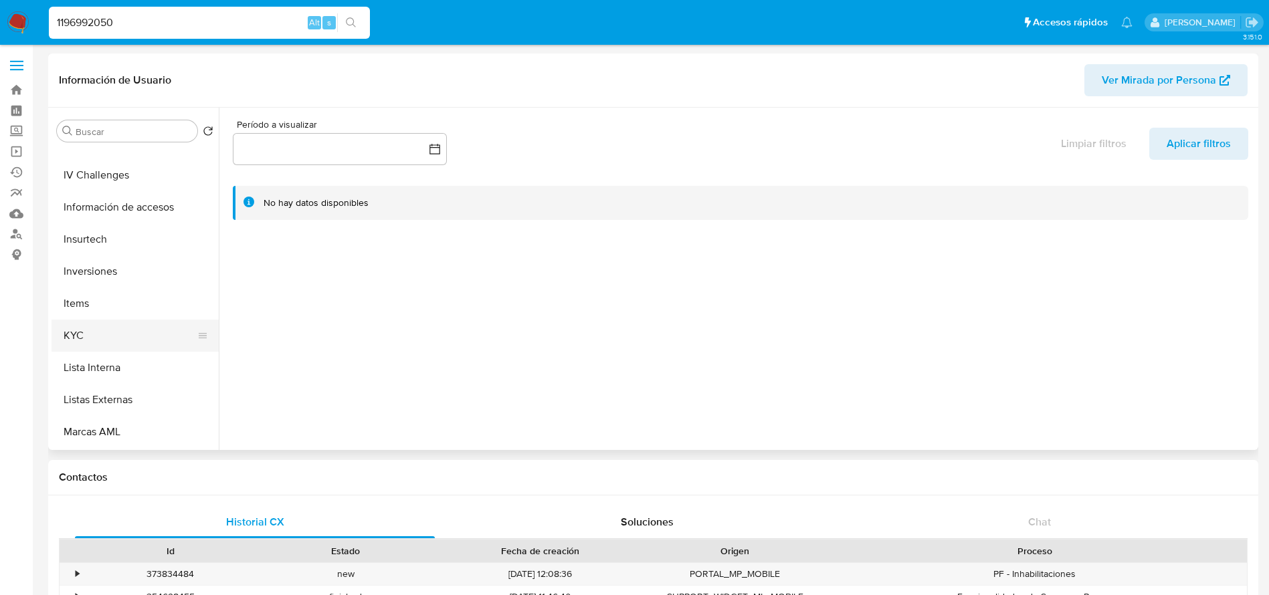
click at [90, 333] on button "KYC" at bounding box center [130, 336] width 157 height 32
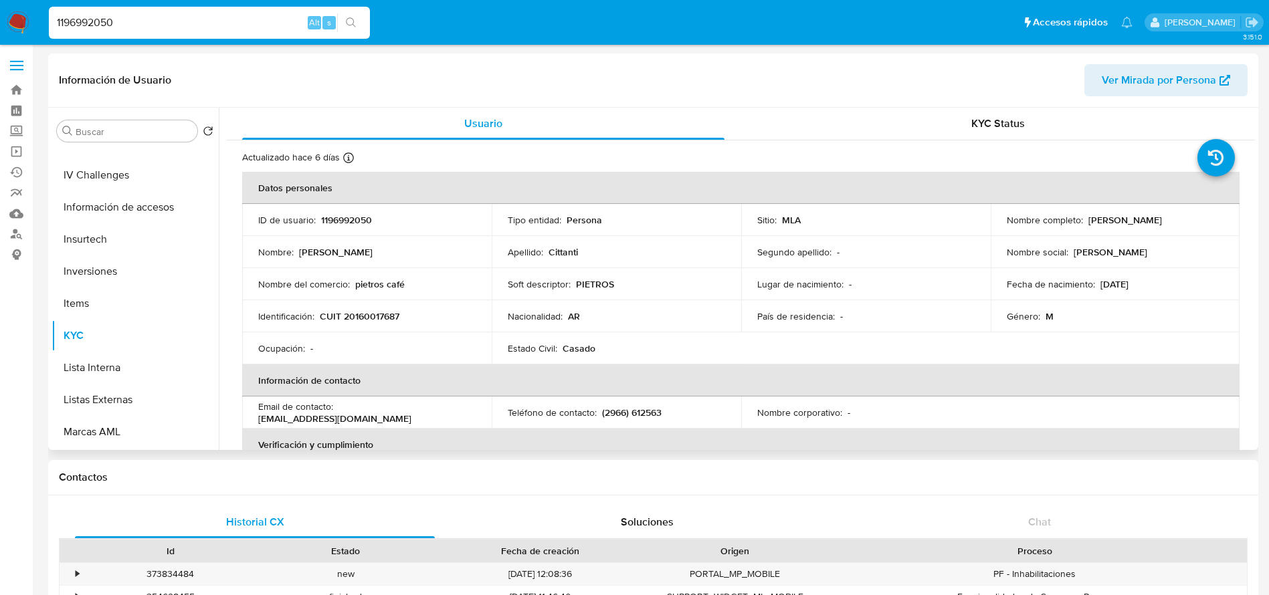
drag, startPoint x: 1084, startPoint y: 219, endPoint x: 1188, endPoint y: 223, distance: 103.8
click at [1188, 223] on div "Nombre completo : [PERSON_NAME]" at bounding box center [1115, 220] width 217 height 12
copy p "[PERSON_NAME]"
click at [326, 221] on p "1196992050" at bounding box center [346, 220] width 51 height 12
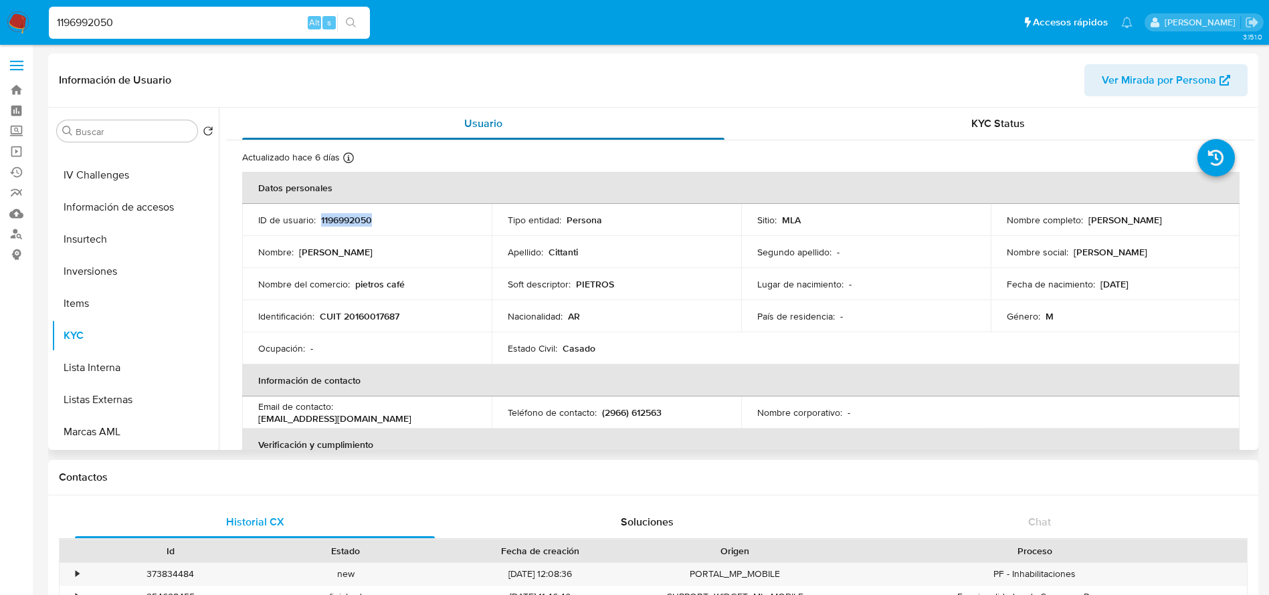
copy p "1196992050"
click at [367, 322] on p "CUIT 20160017687" at bounding box center [360, 316] width 80 height 12
copy p "20160017687"
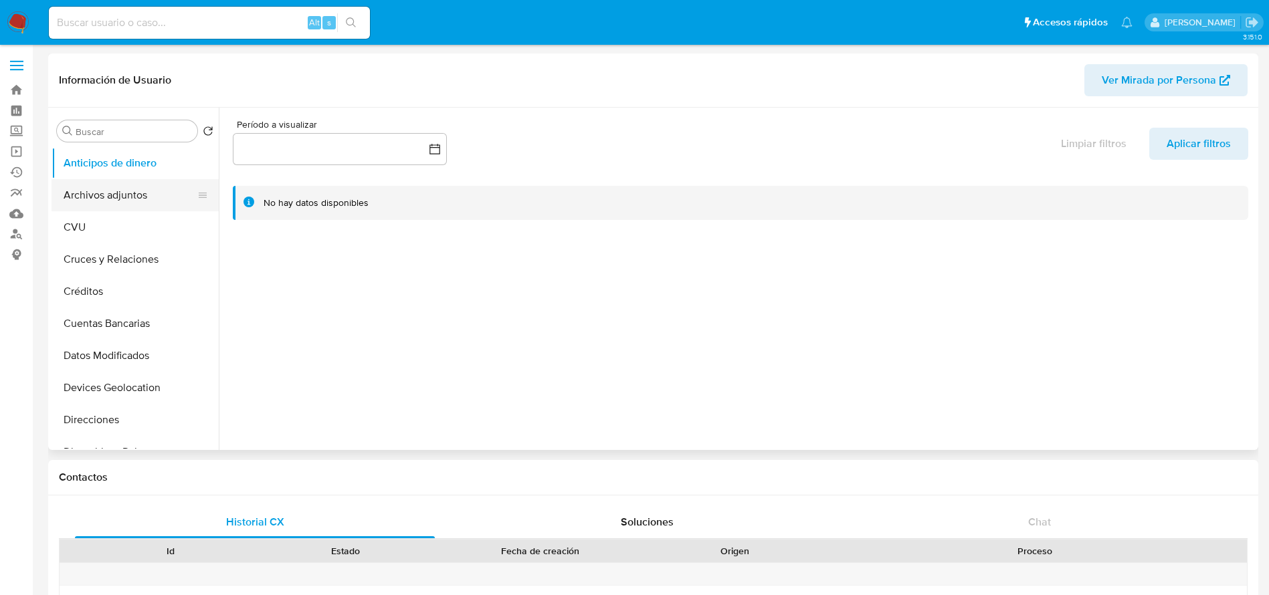
select select "10"
click at [91, 199] on button "Archivos adjuntos" at bounding box center [130, 195] width 157 height 32
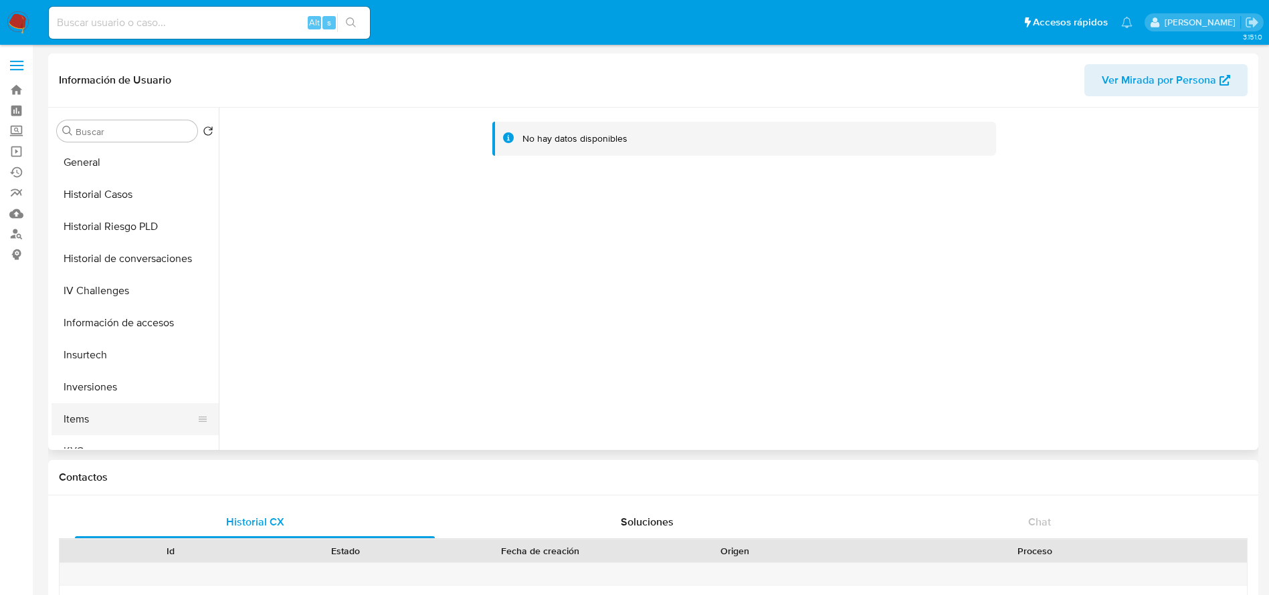
scroll to position [502, 0]
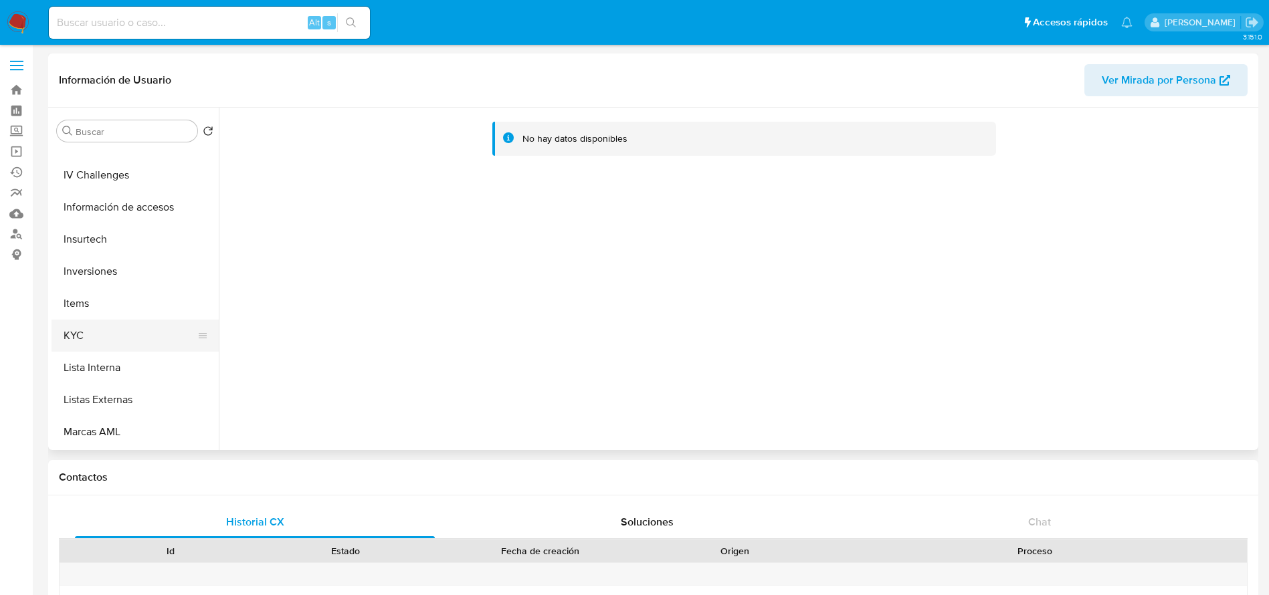
click at [103, 332] on button "KYC" at bounding box center [130, 336] width 157 height 32
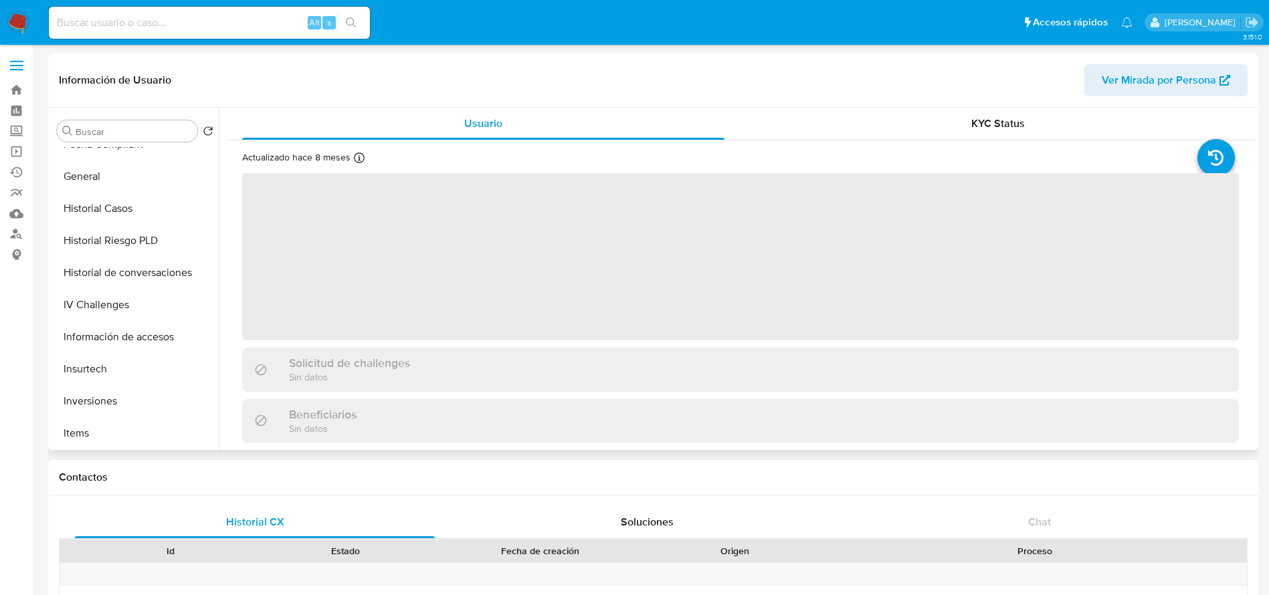
scroll to position [301, 0]
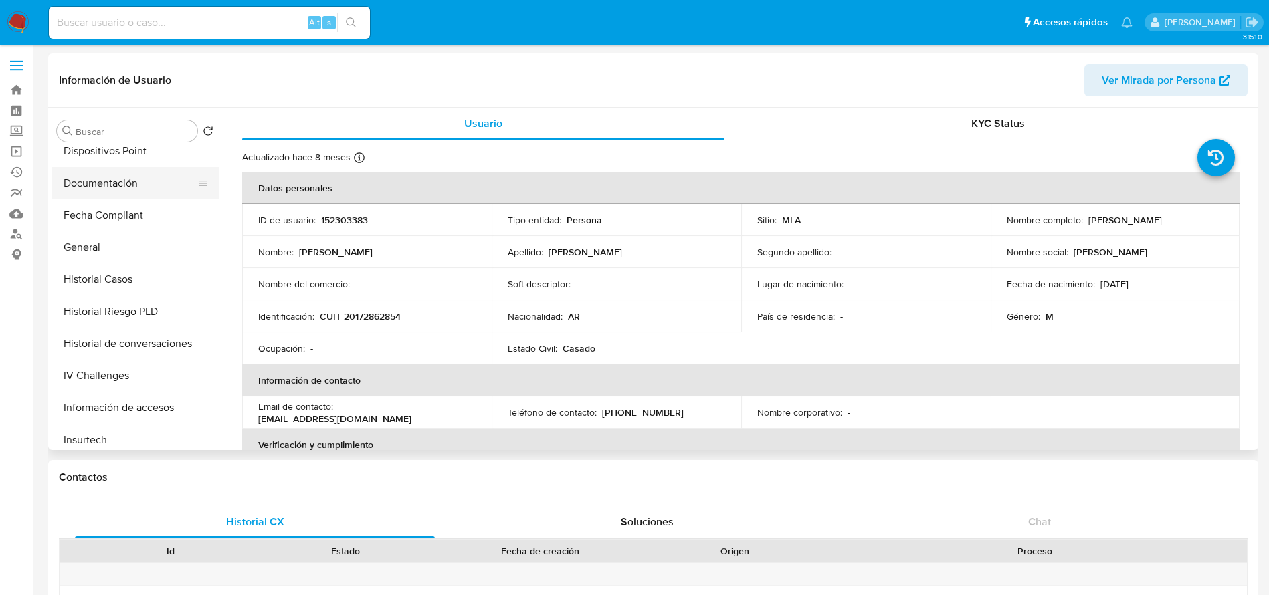
click at [119, 185] on button "Documentación" at bounding box center [130, 183] width 157 height 32
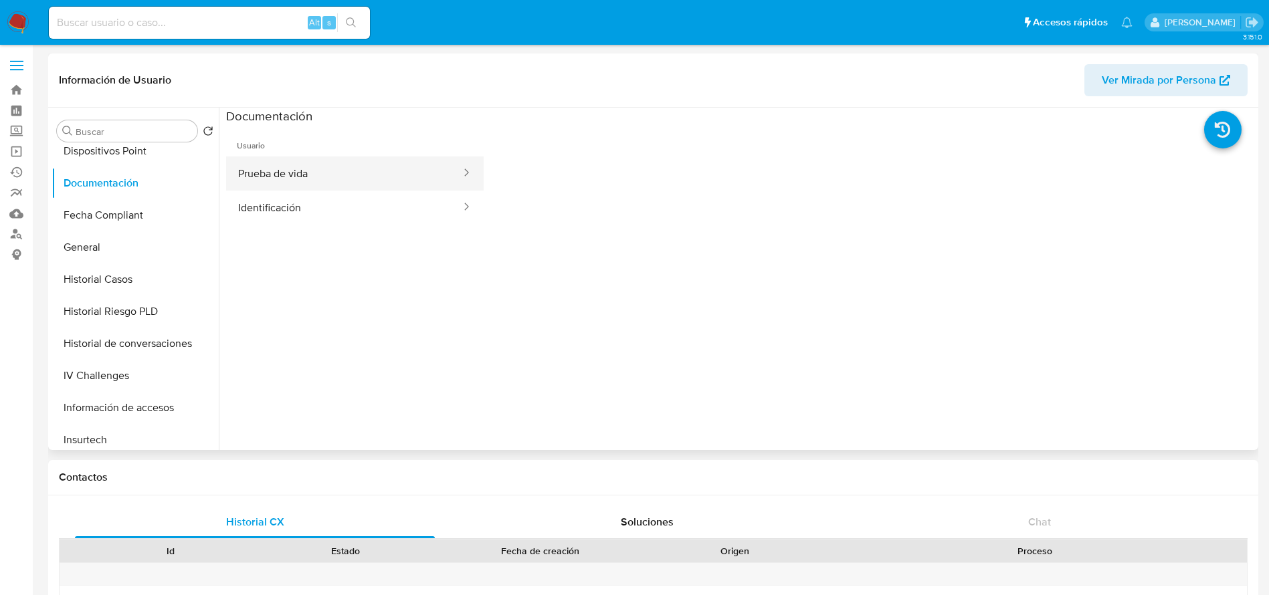
click at [290, 167] on button "Prueba de vida" at bounding box center [344, 174] width 236 height 34
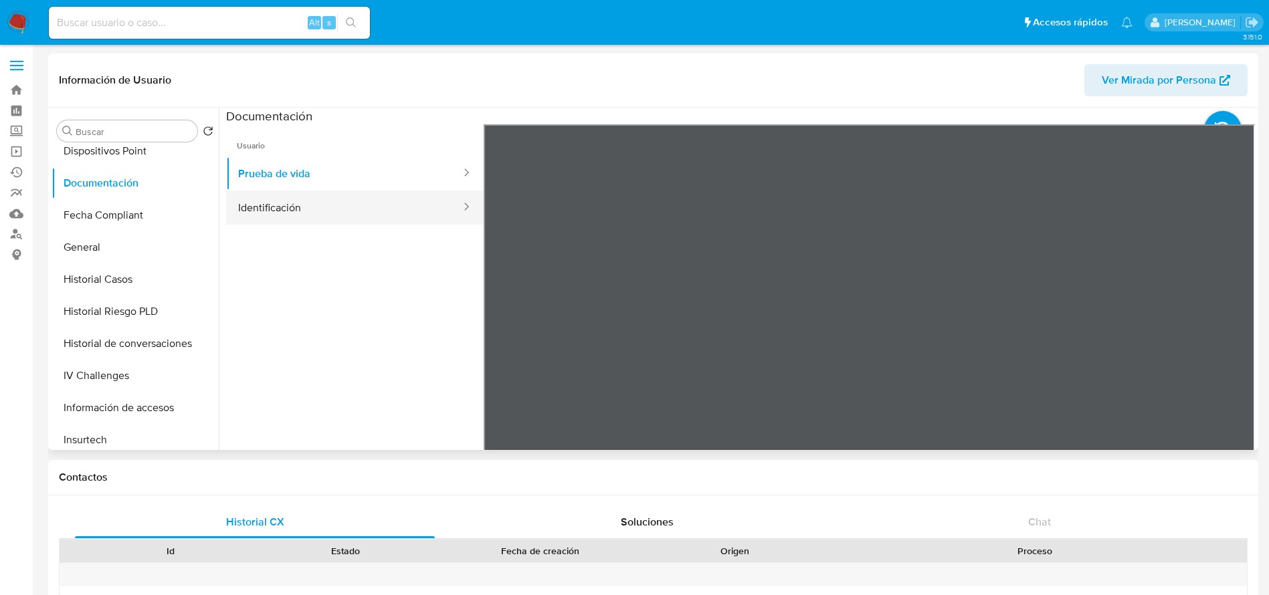
click at [349, 204] on button "Identificación" at bounding box center [344, 208] width 236 height 34
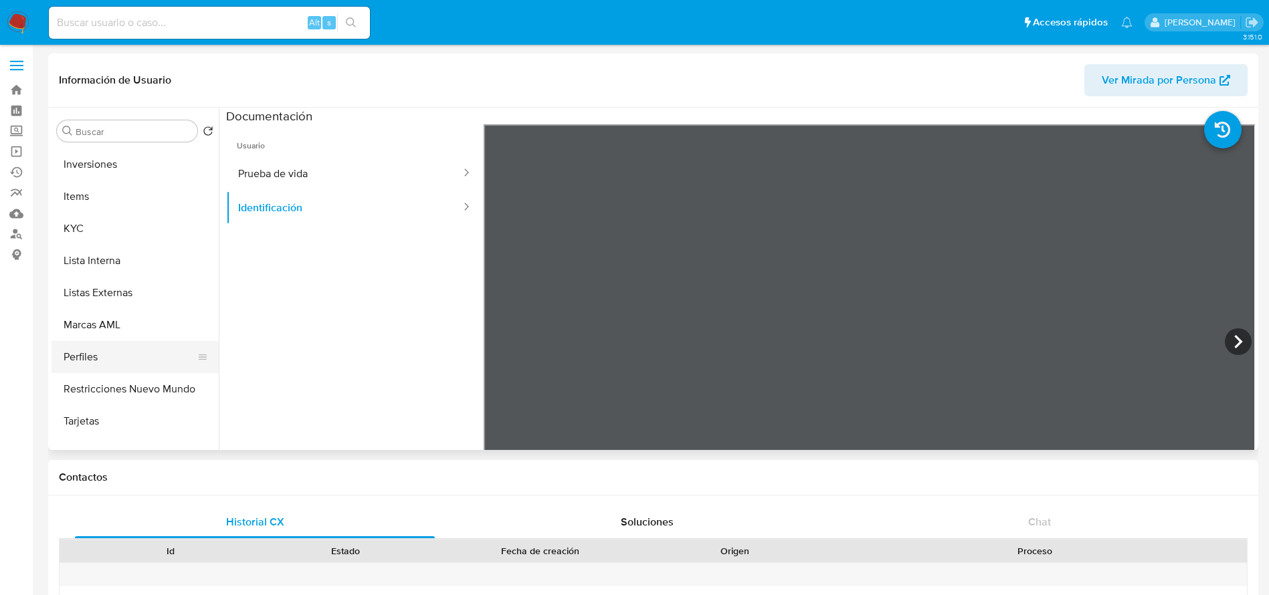
scroll to position [629, 0]
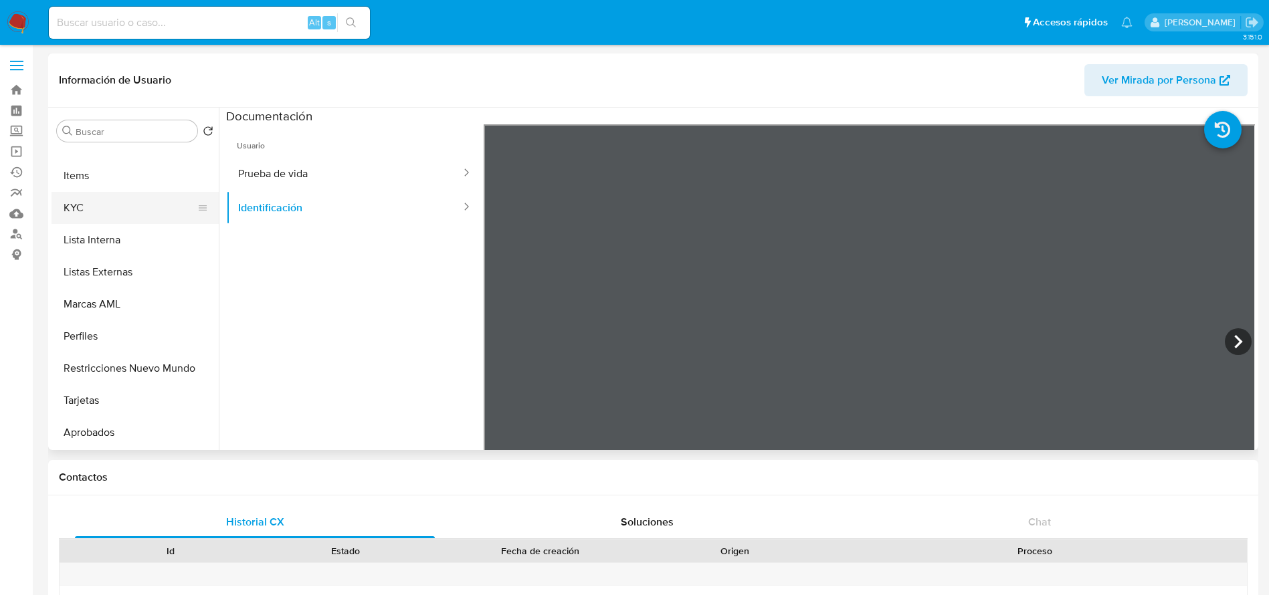
click at [65, 200] on button "KYC" at bounding box center [130, 208] width 157 height 32
